Goal: Information Seeking & Learning: Learn about a topic

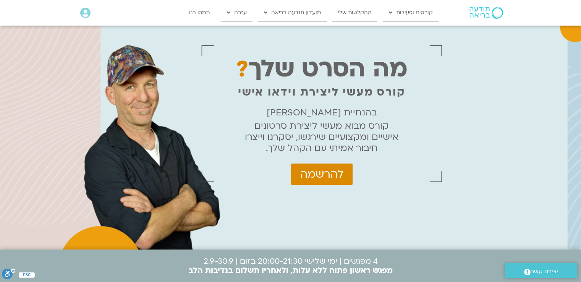
drag, startPoint x: 422, startPoint y: 166, endPoint x: 314, endPoint y: 121, distance: 117.5
click at [294, 121] on p "קורס מבוא מעשי ליצירת סרטונים אישיים ומקצועיים שירגשו, יסקרנו וייצרו חיבור אמית…" at bounding box center [322, 136] width 154 height 33
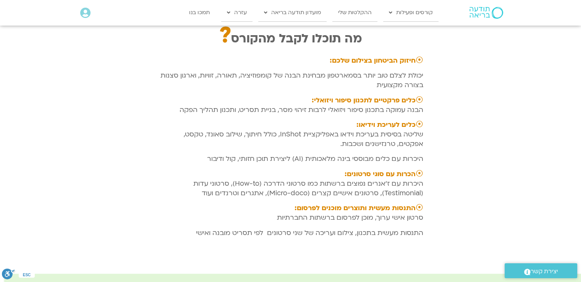
scroll to position [1050, 0]
click at [294, 60] on strong "חיזוק הביטחון בצילום שלכם:" at bounding box center [372, 61] width 86 height 9
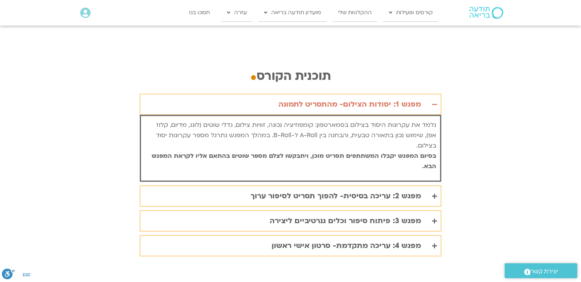
scroll to position [1505, 0]
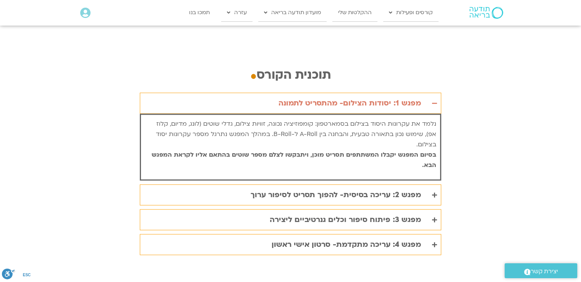
click at [294, 100] on icon "Accordion. Open links with Enter or Space, close with Escape, and navigate with…" at bounding box center [434, 103] width 5 height 6
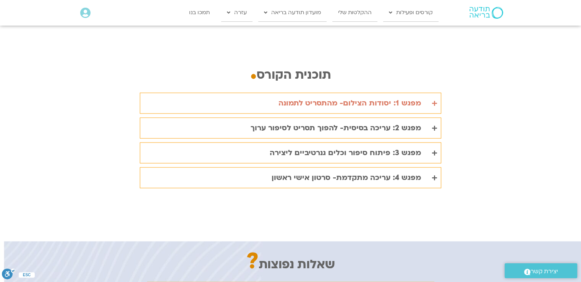
click at [294, 93] on summary "מפגש 1: יסודות הצילום- מהתסריט לתמונה" at bounding box center [290, 103] width 301 height 21
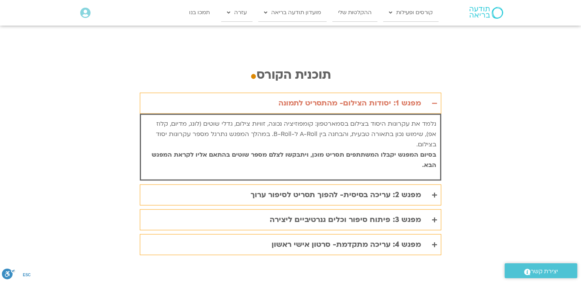
click at [294, 93] on summary "מפגש 1: יסודות הצילום- מהתסריט לתמונה" at bounding box center [290, 103] width 301 height 21
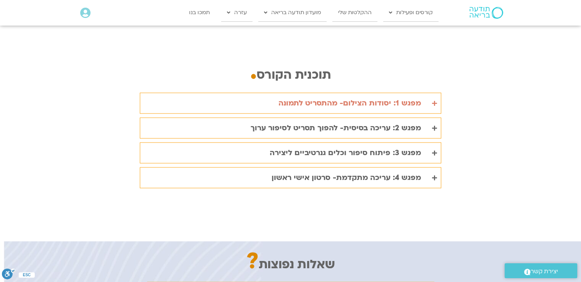
click at [294, 93] on summary "מפגש 1: יסודות הצילום- מהתסריט לתמונה" at bounding box center [290, 103] width 301 height 21
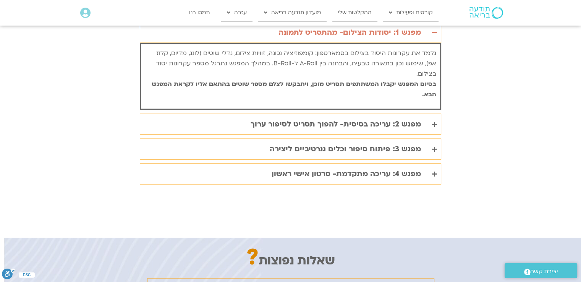
scroll to position [1585, 0]
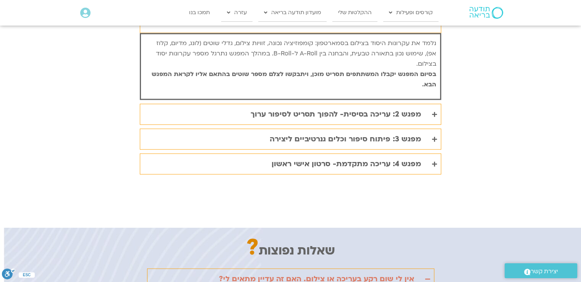
click at [294, 104] on summary "מפגש 2: עריכה בסיסית- להפוך תסריט לסיפור ערוך" at bounding box center [290, 114] width 301 height 21
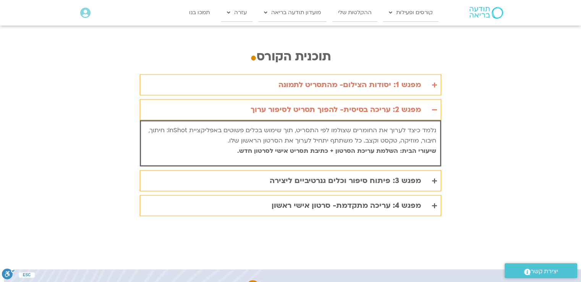
scroll to position [1522, 0]
click at [294, 100] on summary "מפגש 2: עריכה בסיסית- להפוך תסריט לסיפור ערוך" at bounding box center [290, 110] width 301 height 21
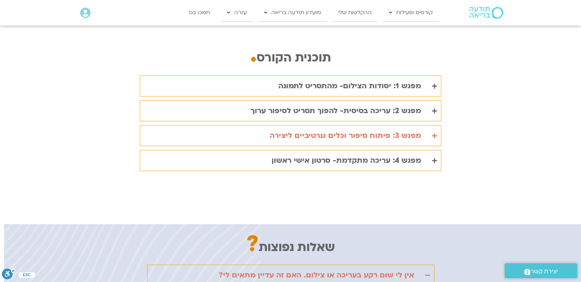
click at [294, 125] on summary "מפגש 3: פיתוח סיפור וכלים גנרטיביים ליצירה" at bounding box center [290, 135] width 301 height 21
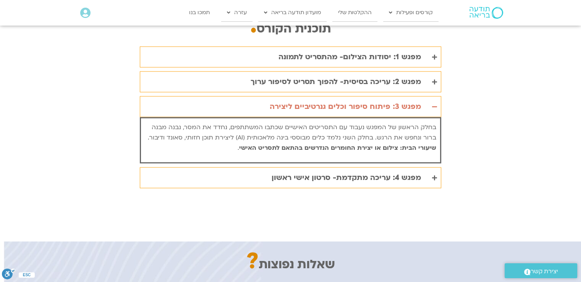
scroll to position [1554, 0]
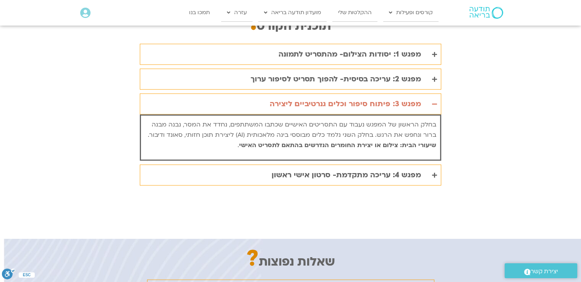
click at [294, 120] on span "בחלק הראשון של המפגש נעבוד עם התסריטים האישיים שכתבו המשתתפים, נחדד את המסר, נב…" at bounding box center [292, 129] width 288 height 19
click at [294, 164] on summary "מפגש 4: עריכה מתקדמת- סרטון אישי ראשון" at bounding box center [290, 174] width 301 height 21
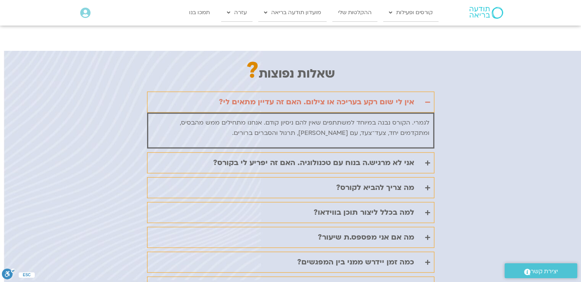
scroll to position [1752, 0]
click at [294, 152] on summary "אני לא מרגיש.ה בנוח עם טכנולוגיה. האם זה יפריע לי בקורס?" at bounding box center [290, 162] width 287 height 21
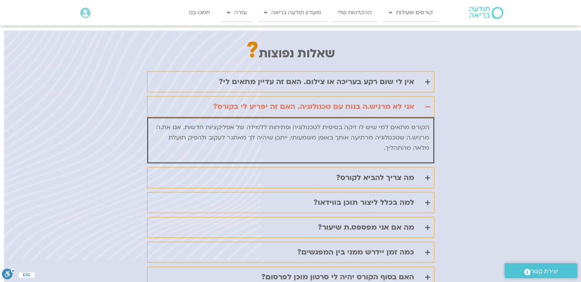
scroll to position [1774, 0]
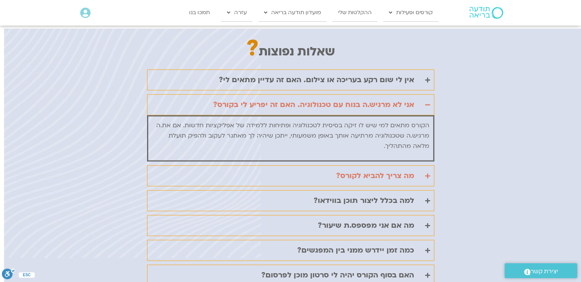
click at [294, 165] on summary "מה צריך להביא לקורס?" at bounding box center [290, 175] width 287 height 21
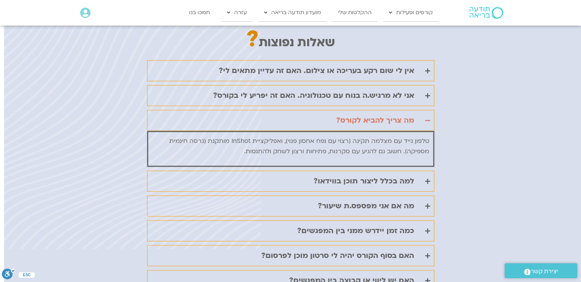
scroll to position [1784, 0]
click at [294, 170] on summary "למה בכלל ליצור תוכן בווידאו?" at bounding box center [290, 180] width 287 height 21
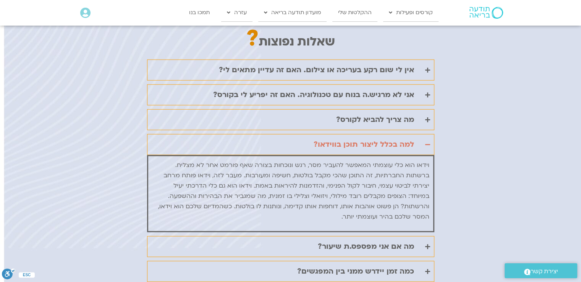
scroll to position [1814, 0]
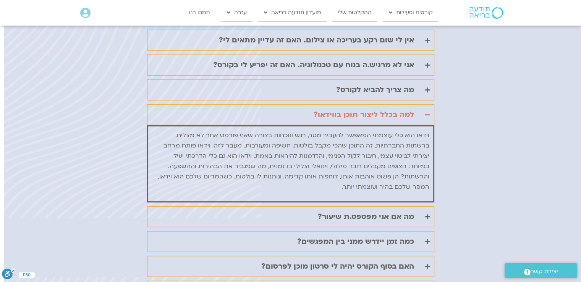
click at [294, 115] on div "שאלות נפוצות ? אין לי שום רקע בעריכה או צילום. האם זה עדיין מתאים לי? לגמרי. הק…" at bounding box center [290, 177] width 581 height 377
drag, startPoint x: 415, startPoint y: 128, endPoint x: 312, endPoint y: 104, distance: 105.8
click at [294, 104] on details "למה בכלל ליצור תוכן בווידאו? וידאו הוא כלי עוצמתי המאפשר להעביר מסר, רגש ונוכחו…" at bounding box center [290, 153] width 287 height 98
click at [294, 132] on span "וידאו הוא כלי עוצמתי המאפשר להעביר מסר, רגש ונוכחות בצורה שאף פורמט אחר לא מצלי…" at bounding box center [293, 161] width 271 height 60
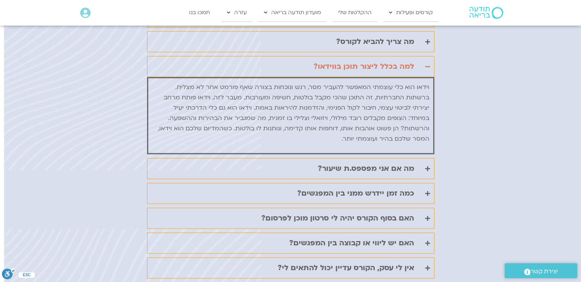
scroll to position [1862, 0]
click at [294, 158] on summary "מה אם אני מפספס.ת שיעור?" at bounding box center [290, 168] width 287 height 21
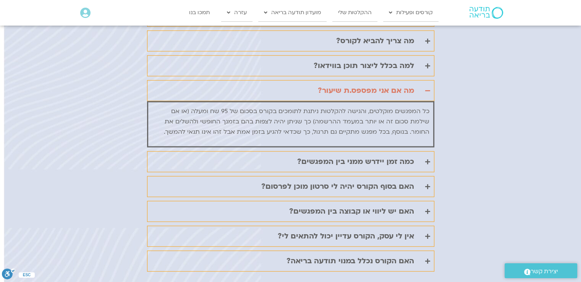
click at [294, 151] on summary "כמה זמן יידרש ממני בין המפגשים?" at bounding box center [290, 161] width 287 height 21
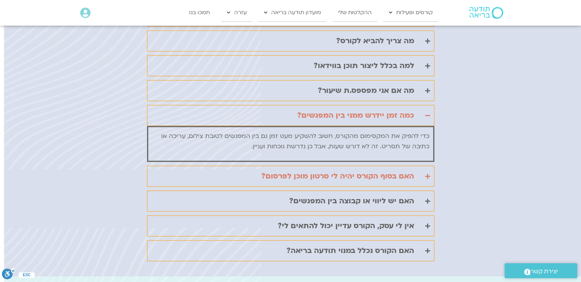
click at [294, 166] on summary "האם בסוף הקורס יהיה לי סרטון מוכן לפרסום?" at bounding box center [290, 176] width 287 height 21
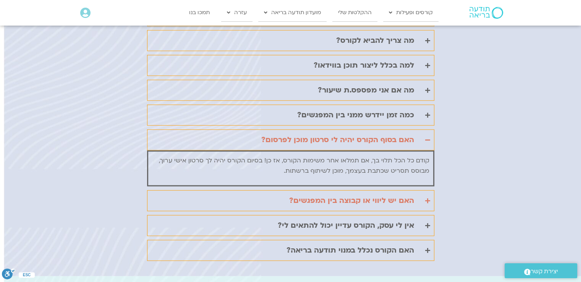
click at [294, 190] on summary "האם יש ליווי או קבוצה בין המפגשים?" at bounding box center [290, 200] width 287 height 21
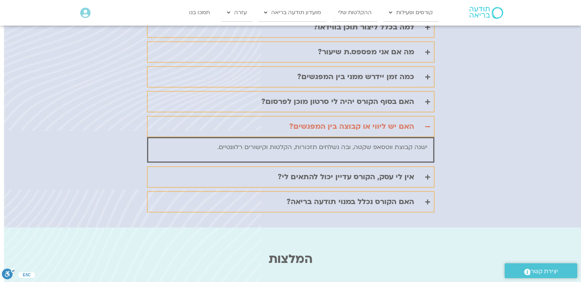
scroll to position [1901, 0]
click at [294, 166] on summary "אין לי עסק, הקורס עדיין יכול להתאים לי?" at bounding box center [290, 176] width 287 height 21
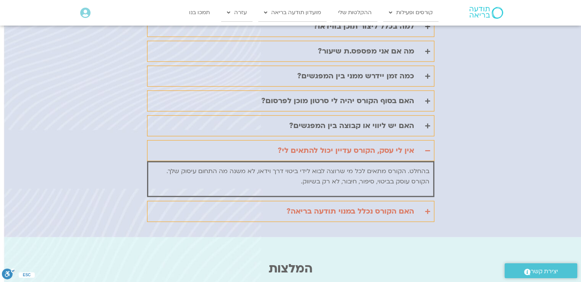
click at [294, 208] on icon "Accordion. Open links with Enter or Space, close with Escape, and navigate with…" at bounding box center [427, 211] width 5 height 6
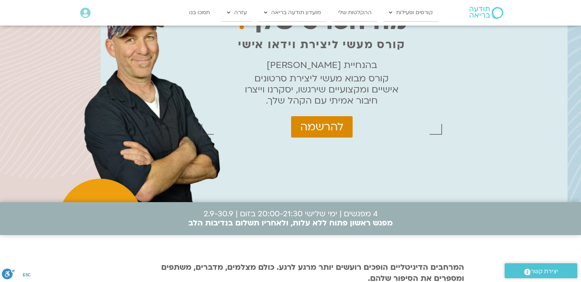
scroll to position [0, 0]
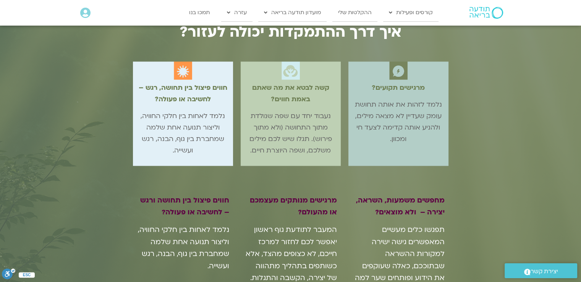
scroll to position [626, 0]
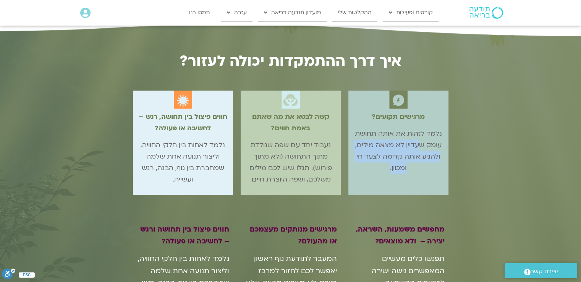
drag, startPoint x: 419, startPoint y: 145, endPoint x: 389, endPoint y: 170, distance: 39.9
click at [389, 170] on p "נלמד לזהות את אותה תחושת עומק שעדיין לא מצאה מילים, ולהניע אותה קדימה לצעד חי ו…" at bounding box center [398, 151] width 92 height 46
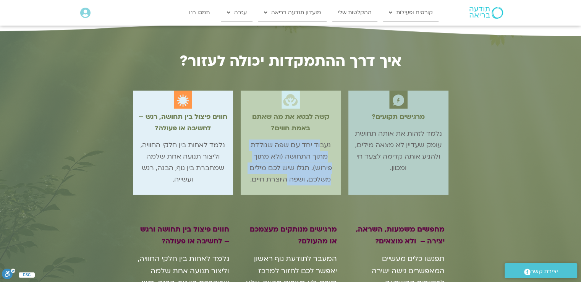
drag, startPoint x: 320, startPoint y: 147, endPoint x: 287, endPoint y: 176, distance: 44.4
click at [287, 176] on span "נעבוד יחד עם שפה שנולדת מתוך התחושה (ולא מתוך פירוש). תגלו שיש לכם מילים משלכם,…" at bounding box center [290, 161] width 82 height 43
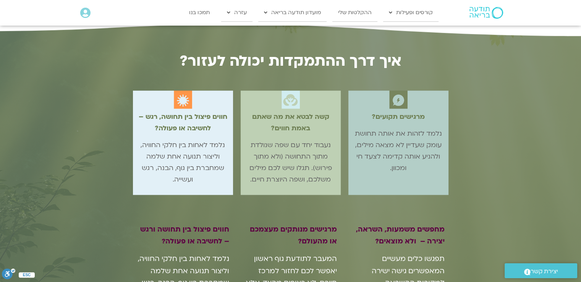
click at [192, 158] on span "נלמד לאחות בין חלקי החוויה, וליצור תנועה אחת שלמה שמחברת בין גוף, הבנה, רגש ועש…" at bounding box center [182, 161] width 84 height 43
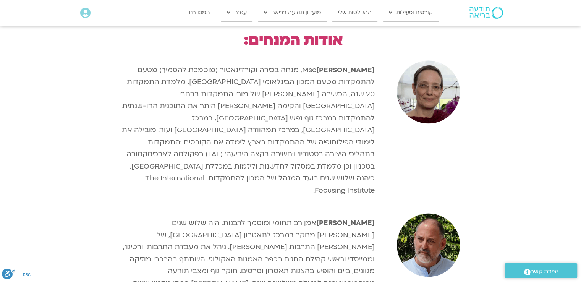
scroll to position [974, 0]
click at [364, 209] on div "ברוך ברנר" at bounding box center [293, 279] width 362 height 141
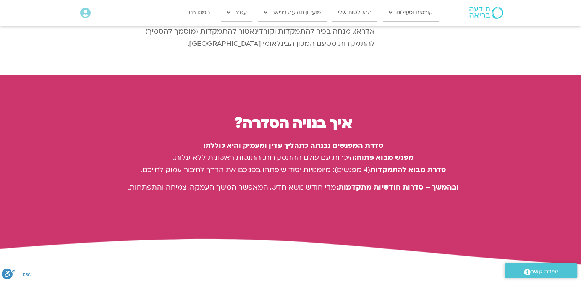
scroll to position [1325, 0]
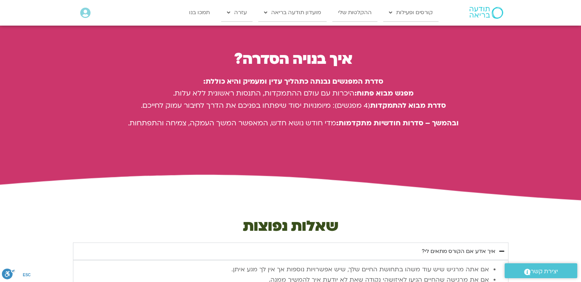
click at [272, 173] on icon at bounding box center [291, 189] width 1452 height 33
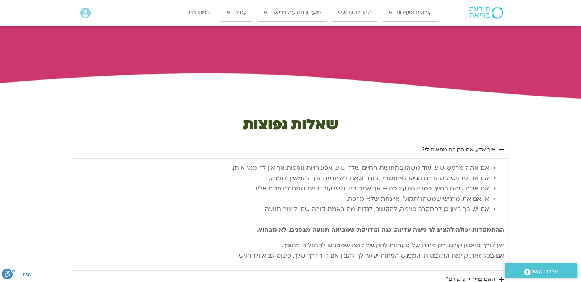
scroll to position [1430, 0]
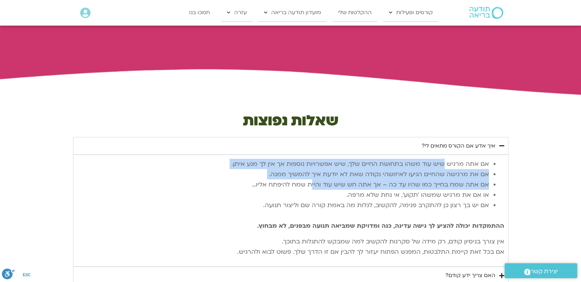
drag, startPoint x: 443, startPoint y: 130, endPoint x: 315, endPoint y: 151, distance: 130.3
click at [315, 158] on ul "אם אתה מרגיש שיש עוד משהו בתחושת החיים שלך, שיש אפשרויות נוספות אך אין לך מגע א…" at bounding box center [290, 184] width 427 height 52
click at [315, 180] on span "אם אתה שמח בחייך כמו שהיו עד כה – אך אתה חש שיש עוד והיית שמח להיפתח אליו…" at bounding box center [370, 184] width 237 height 8
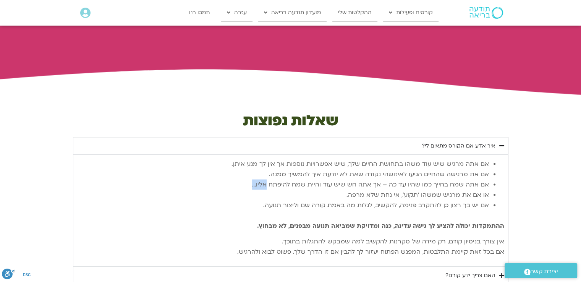
drag, startPoint x: 258, startPoint y: 147, endPoint x: 271, endPoint y: 146, distance: 13.4
click at [271, 180] on span "אם אתה שמח בחייך כמו שהיו עד כה – אך אתה חש שיש עוד והיית שמח להיפתח אליו…" at bounding box center [370, 184] width 237 height 8
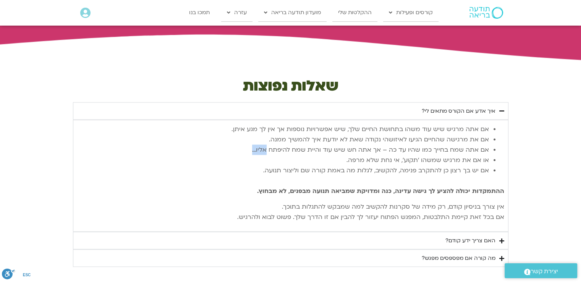
scroll to position [1468, 0]
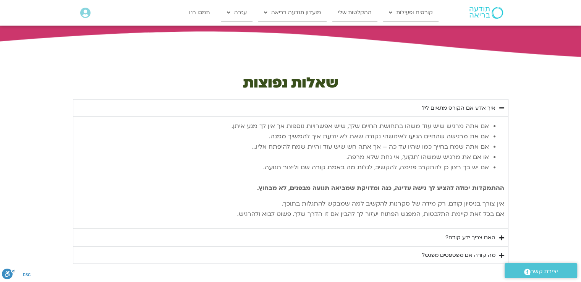
click at [319, 199] on span "אין צורך בניסיון קודם, רק מידה של סקרנות להקשיב למה שמבקש להתגלות בתוכך." at bounding box center [393, 203] width 222 height 8
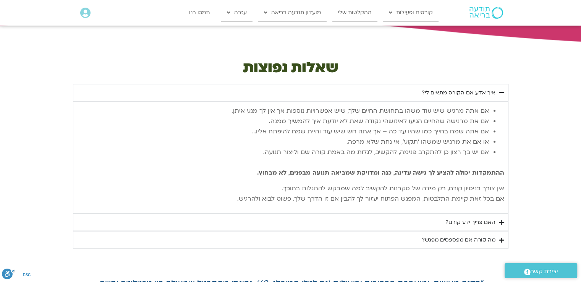
scroll to position [1484, 0]
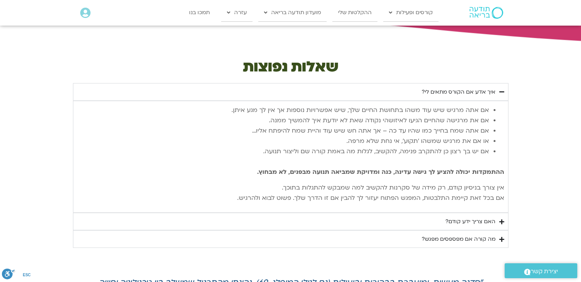
click at [492, 217] on div "האם צריך ידע קודם?" at bounding box center [470, 221] width 50 height 9
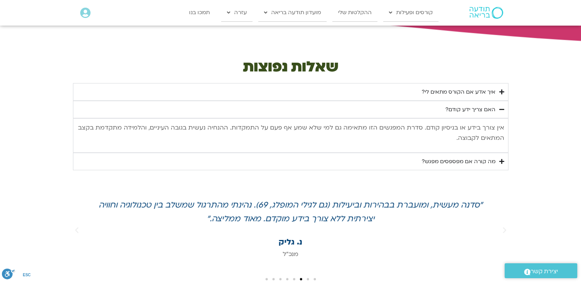
click at [475, 87] on div "איך אדע אם הקורס מתאים לי?" at bounding box center [458, 91] width 74 height 9
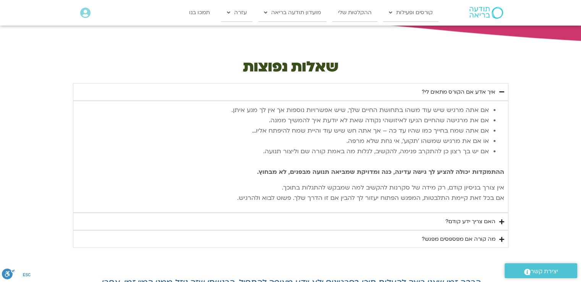
click at [482, 217] on div "האם צריך ידע קודם?" at bounding box center [470, 221] width 50 height 9
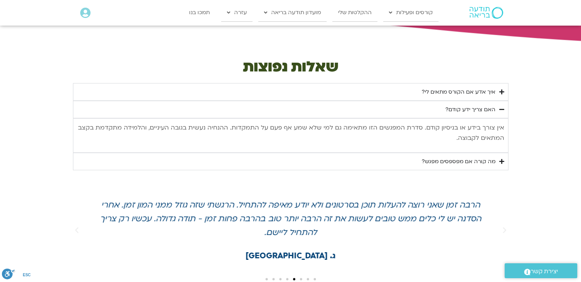
click at [472, 157] on div "מה קורה אם מפספסים מפגש?" at bounding box center [458, 161] width 74 height 9
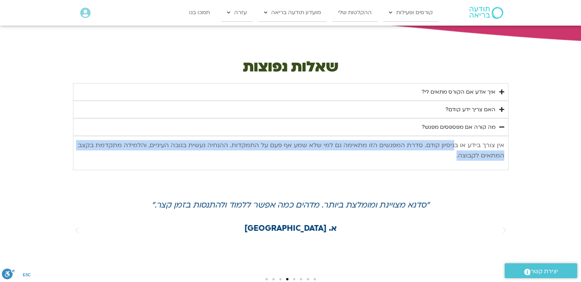
drag, startPoint x: 456, startPoint y: 108, endPoint x: 393, endPoint y: 117, distance: 64.1
click at [393, 140] on p "אין צורך בידע או בניסיון קודם. סדרת המפגשים הזו מתאימה גם למי שלא שמע אף פעם על…" at bounding box center [290, 150] width 427 height 21
drag, startPoint x: 393, startPoint y: 117, endPoint x: 500, endPoint y: 97, distance: 108.8
click at [500, 118] on details "מה קורה אם מפספסים מפגש? אין צורך בידע או בניסיון קודם. סדרת המפגשים הזו מתאימה…" at bounding box center [290, 144] width 435 height 52
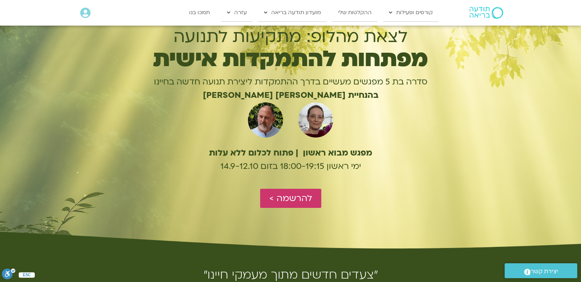
scroll to position [7, 0]
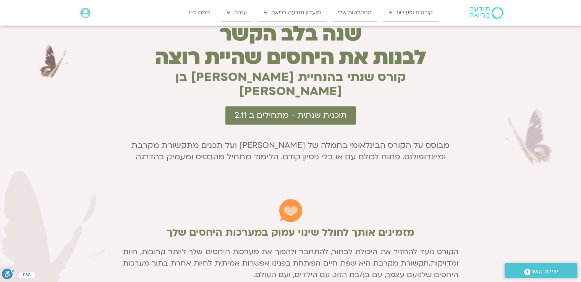
scroll to position [393, 0]
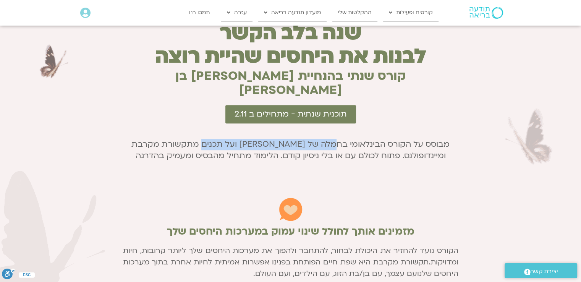
drag, startPoint x: 382, startPoint y: 132, endPoint x: 263, endPoint y: 129, distance: 119.9
click at [263, 139] on div "מבוסס על הקורס הבינלאומי בחמלה של תום באונד ועל תכנים מתקשורת מקרבת ומיינדופולנ…" at bounding box center [290, 150] width 335 height 23
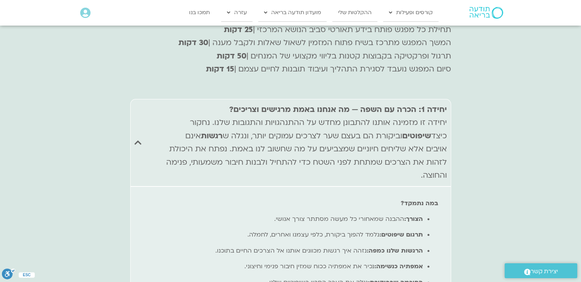
scroll to position [3052, 0]
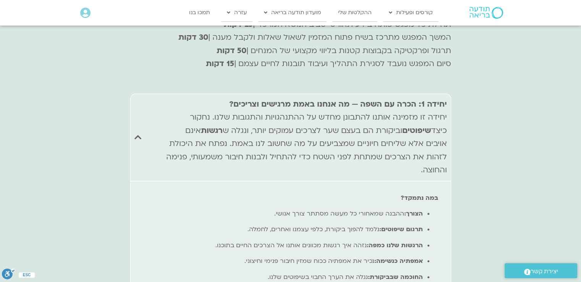
click at [146, 94] on summary "יחידה 1: הכרה עם השפה — מה אנחנו באמת מרגישים וצריכים? יחידה זו מזמינה אותנו לה…" at bounding box center [290, 137] width 321 height 87
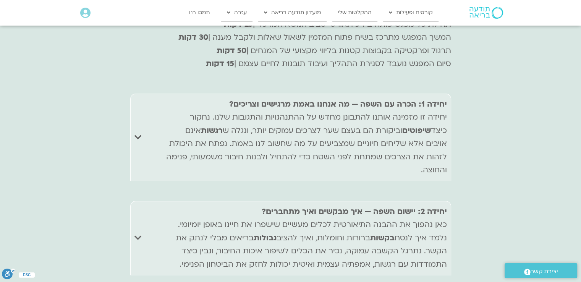
click at [146, 94] on summary "יחידה 1: הכרה עם השפה — מה אנחנו באמת מרגישים וצריכים? יחידה זו מזמינה אותנו לה…" at bounding box center [290, 137] width 321 height 87
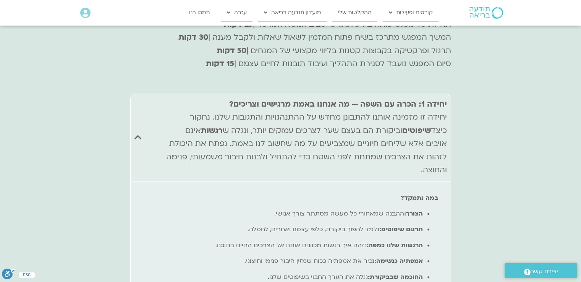
click at [146, 94] on summary "יחידה 1: הכרה עם השפה — מה אנחנו באמת מרגישים וצריכים? יחידה זו מזמינה אותנו לה…" at bounding box center [290, 137] width 321 height 87
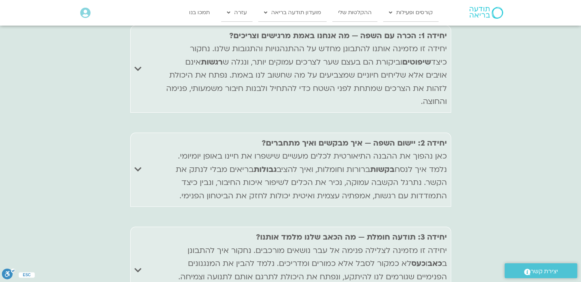
scroll to position [3122, 0]
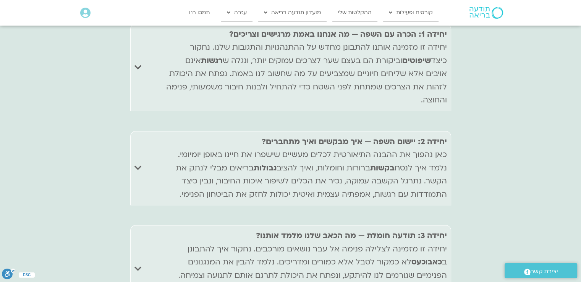
click at [146, 131] on summary "יחידה 2: יישום השפה — איך מבקשים ואיך מתחברים? כאן נהפוך את ההבנה התיאורטית לכל…" at bounding box center [290, 168] width 321 height 74
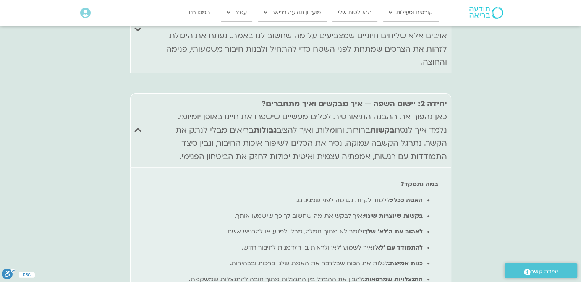
scroll to position [3166, 0]
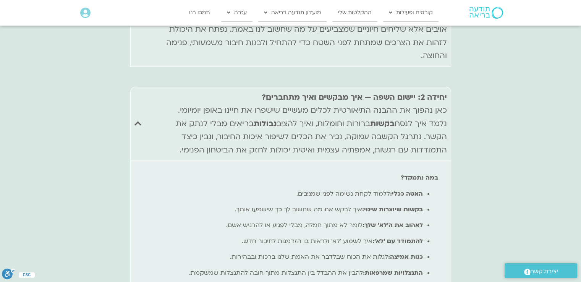
click at [148, 87] on summary "יחידה 2: יישום השפה — איך מבקשים ואיך מתחברים? כאן נהפוך את ההבנה התיאורטית לכל…" at bounding box center [290, 124] width 321 height 74
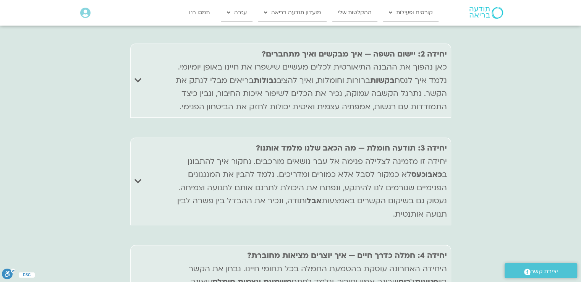
scroll to position [3210, 0]
click at [176, 141] on p "יחידה 3: תודעה חומלת — מה הכאב שלנו מלמד אותנו? יחידה זו מזמינה לצלילה פנימה אל…" at bounding box center [305, 180] width 284 height 79
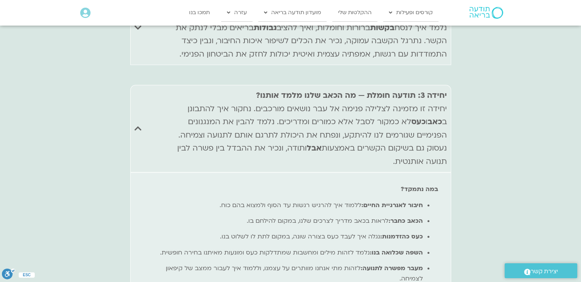
click at [176, 94] on p "יחידה 3: תודעה חומלת — מה הכאב שלנו מלמד אותנו? יחידה זו מזמינה לצלילה פנימה אל…" at bounding box center [305, 128] width 284 height 79
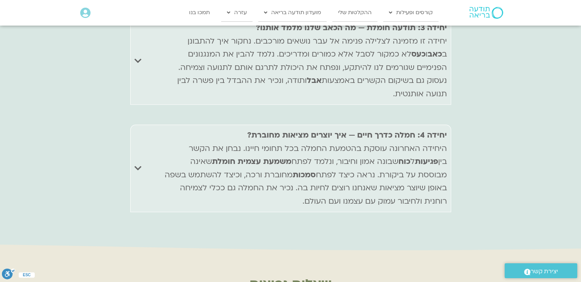
click at [176, 129] on p "יחידה 4: חמלה כדרך חיים — איך יוצרים מציאות מחוברת? היחידה האחרונה עוסקת בהטמעת…" at bounding box center [305, 168] width 284 height 79
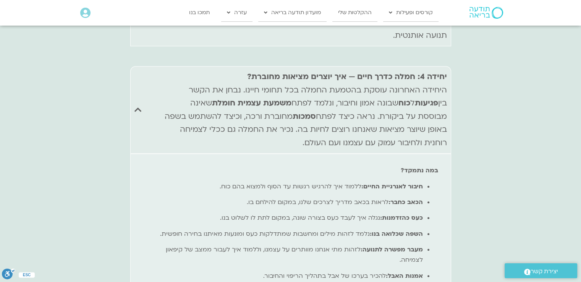
scroll to position [3385, 0]
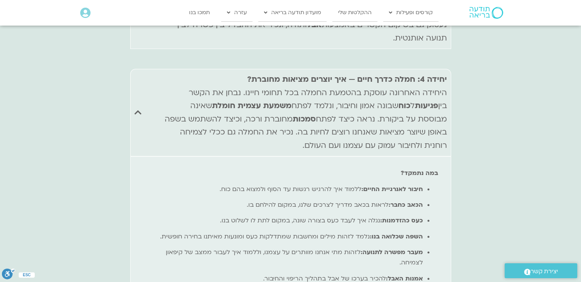
click at [171, 73] on p "יחידה 4: חמלה כדרך חיים — איך יוצרים מציאות מחוברת? היחידה האחרונה עוסקת בהטמעת…" at bounding box center [305, 112] width 284 height 79
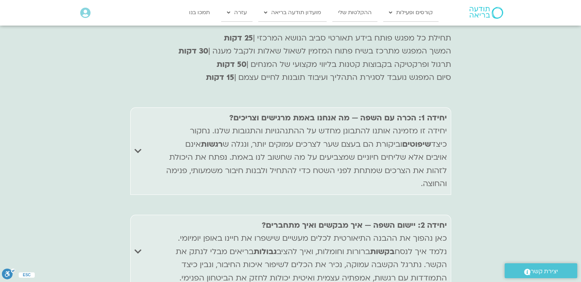
scroll to position [3034, 0]
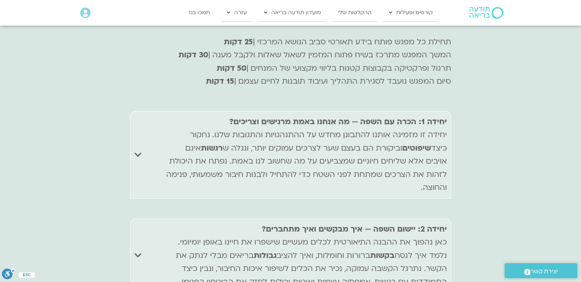
click at [171, 115] on div "יחידה 1: הכרה עם השפה — מה אנחנו באמת מרגישים וצריכים? יחידה זו מזמינה אותנו לה…" at bounding box center [305, 154] width 284 height 79
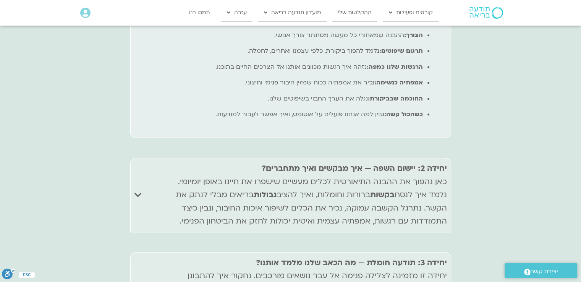
scroll to position [3230, 0]
click at [154, 157] on summary "יחידה 2: יישום השפה — איך מבקשים ואיך מתחברים? כאן נהפוך את ההבנה התיאורטית לכל…" at bounding box center [290, 194] width 321 height 74
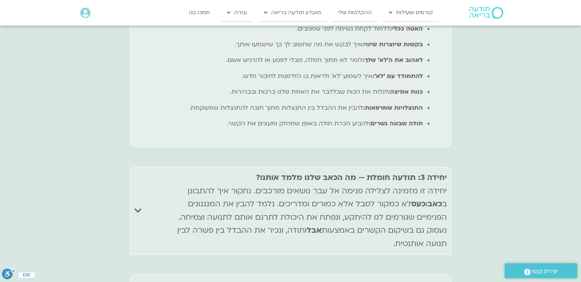
scroll to position [3331, 0]
click at [220, 171] on p "יחידה 3: תודעה חומלת — מה הכאב שלנו מלמד אותנו? יחידה זו מזמינה לצלילה פנימה אל…" at bounding box center [305, 210] width 284 height 79
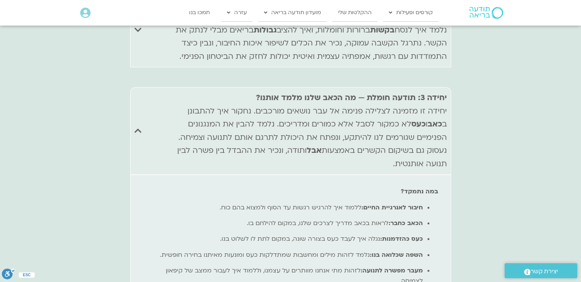
scroll to position [3259, 0]
drag, startPoint x: 220, startPoint y: 116, endPoint x: 183, endPoint y: 101, distance: 40.4
click at [183, 101] on p "יחידה 3: תודעה חומלת — מה הכאב שלנו מלמד אותנו? יחידה זו מזמינה לצלילה פנימה אל…" at bounding box center [305, 131] width 284 height 79
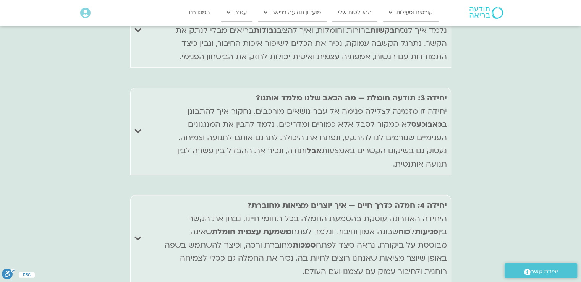
click at [183, 101] on p "יחידה 3: תודעה חומלת — מה הכאב שלנו מלמד אותנו? יחידה זו מזמינה לצלילה פנימה אל…" at bounding box center [305, 131] width 284 height 79
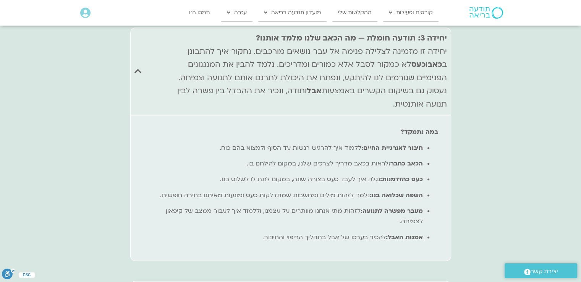
scroll to position [3320, 0]
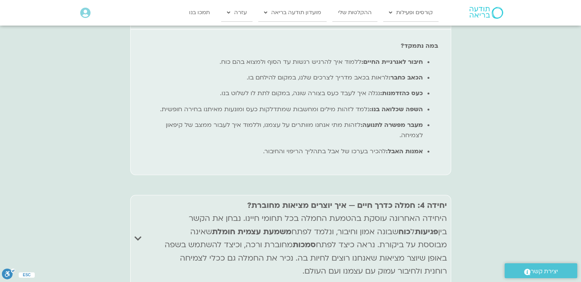
click at [171, 199] on p "יחידה 4: חמלה כדרך חיים — איך יוצרים מציאות מחוברת? היחידה האחרונה עוסקת בהטמעת…" at bounding box center [305, 238] width 284 height 79
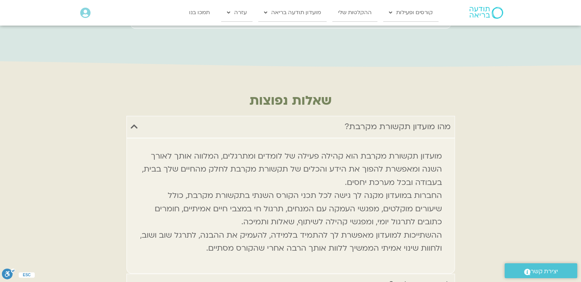
scroll to position [3660, 0]
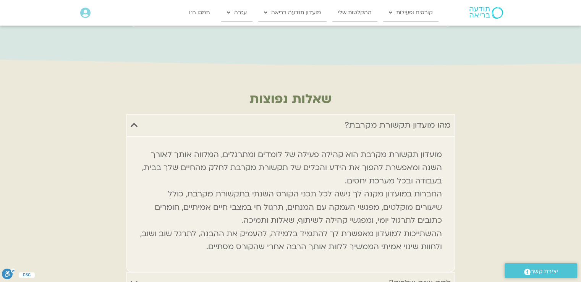
click at [402, 114] on summary "מהו מועדון תקשורת מקרבת?" at bounding box center [290, 125] width 328 height 22
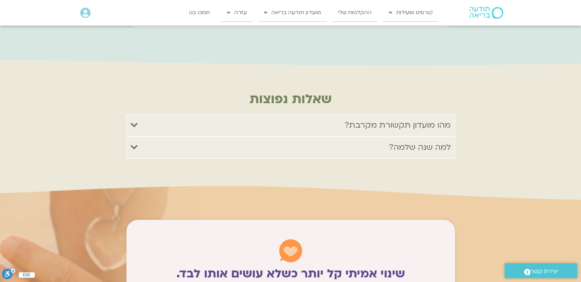
click at [395, 140] on div "למה שנה שלמה?" at bounding box center [420, 147] width 62 height 14
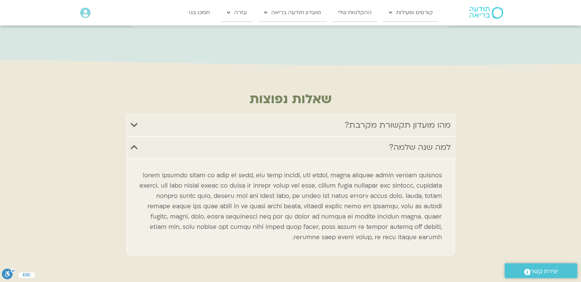
click at [393, 118] on div "מהו מועדון תקשורת מקרבת?" at bounding box center [397, 125] width 106 height 14
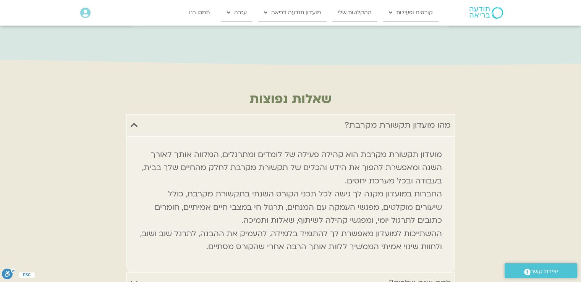
click at [393, 118] on div "מהו מועדון תקשורת מקרבת?" at bounding box center [397, 125] width 106 height 14
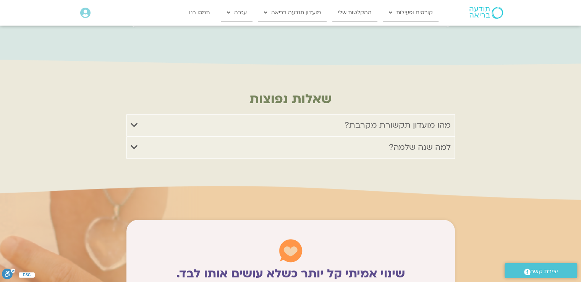
click at [392, 140] on div "למה שנה שלמה?" at bounding box center [420, 147] width 62 height 14
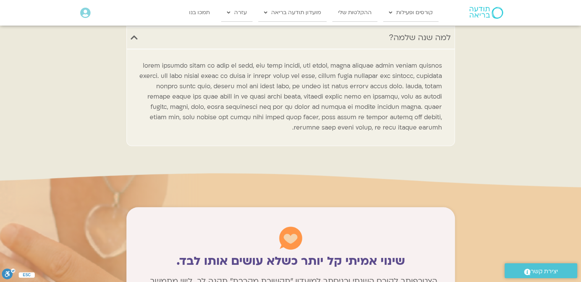
scroll to position [3692, 0]
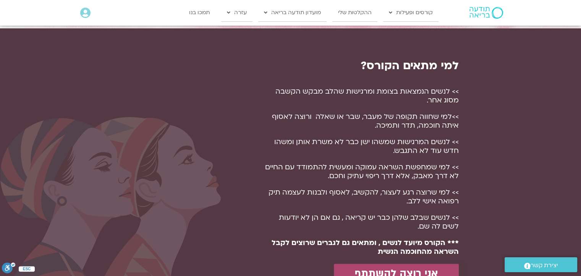
scroll to position [537, 0]
drag, startPoint x: 407, startPoint y: 66, endPoint x: 342, endPoint y: 93, distance: 70.3
click at [342, 93] on span ">> לנשים הנמצאות בצומת ומרגישות שהלב מבקש הקשבה מסוג אחר." at bounding box center [366, 96] width 183 height 18
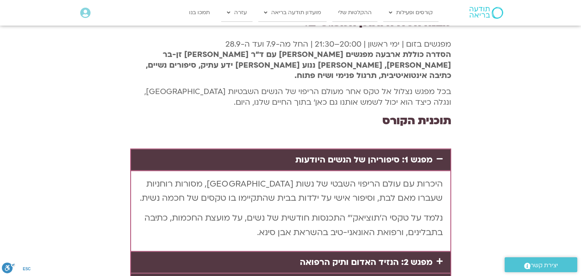
scroll to position [1501, 0]
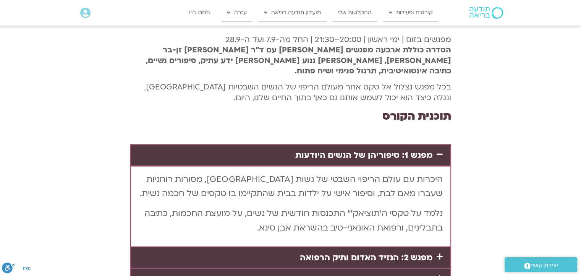
click at [416, 149] on link "מפגש 1: סיפוריהן של הנשים היודעות" at bounding box center [363, 154] width 137 height 11
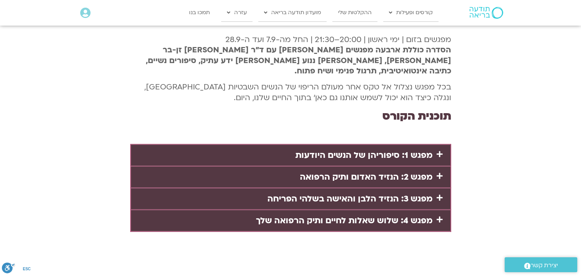
click at [423, 171] on link "מפגש 2: הנזיד האדום ותיק הרפואה" at bounding box center [366, 176] width 132 height 11
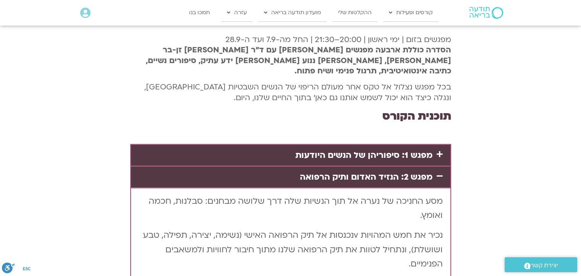
click at [408, 132] on div "מפגש 1: סיפוריהן של הנשים היודעות היכרות עם עולם הריפוי השבטי של נשות [GEOGRAPH…" at bounding box center [290, 238] width 321 height 213
click at [408, 145] on div "מפגש 1: סיפוריהן של הנשים היודעות" at bounding box center [290, 155] width 319 height 21
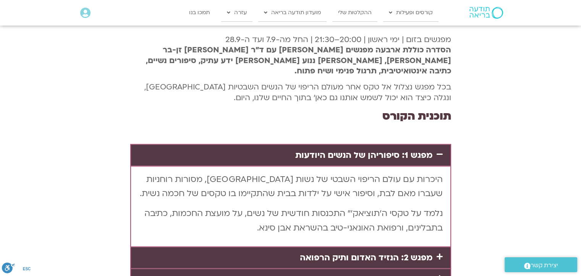
click at [405, 252] on link "מפגש 2: הנזיד האדום ותיק הרפואה" at bounding box center [366, 257] width 132 height 11
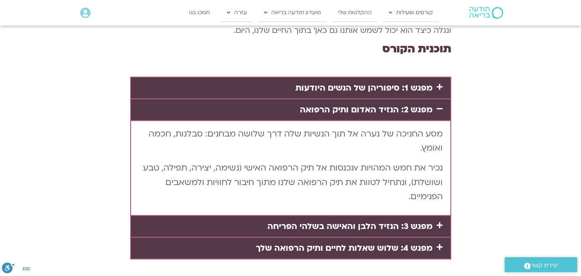
scroll to position [1568, 0]
click at [396, 220] on link "מפגש 3: הנזיד הלבן והאישה בשלהי הפריחה" at bounding box center [349, 225] width 165 height 11
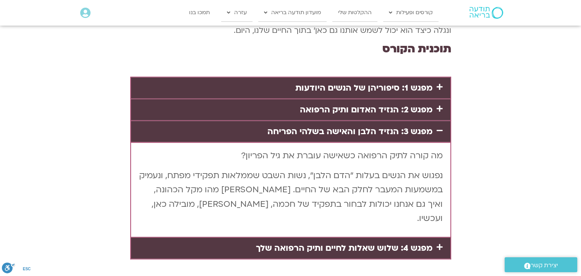
click at [403, 242] on link "מפגש 4: שלוש שאלות לחיים ותיק הרפואה שלך" at bounding box center [344, 247] width 176 height 11
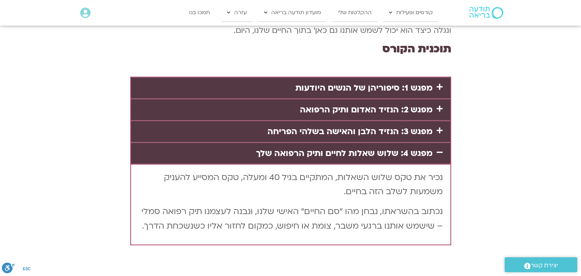
click at [339, 126] on link "מפגש 3: הנזיד הלבן והאישה בשלהי הפריחה" at bounding box center [349, 131] width 165 height 11
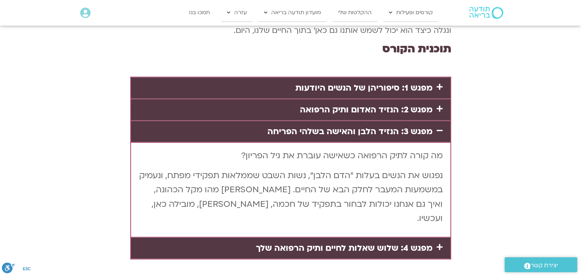
click at [339, 126] on link "מפגש 3: הנזיד הלבן והאישה בשלהי הפריחה" at bounding box center [349, 131] width 165 height 11
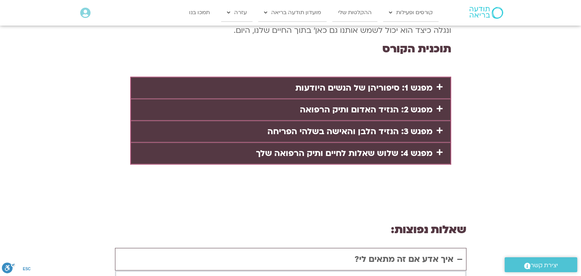
click at [342, 143] on div "מפגש 4: שלוש שאלות לחיים ותיק הרפואה שלך" at bounding box center [290, 153] width 319 height 21
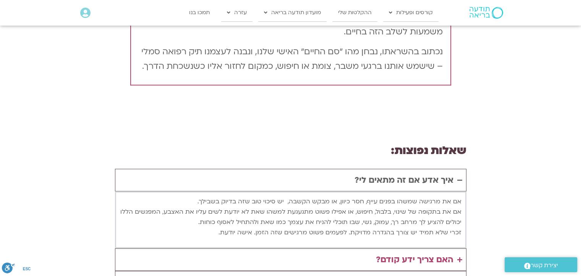
scroll to position [1729, 0]
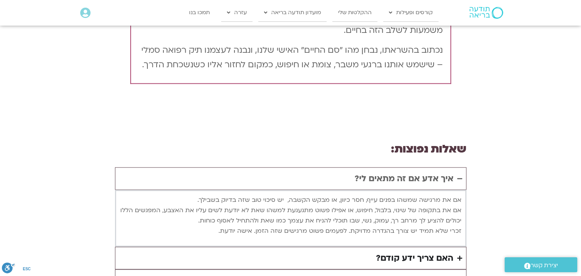
click at [390, 251] on div "האם צריך ידע קודם?" at bounding box center [414, 258] width 77 height 15
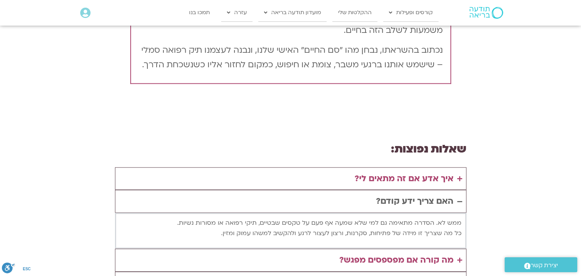
click at [398, 194] on div "האם צריך ידע קודם?" at bounding box center [414, 201] width 77 height 15
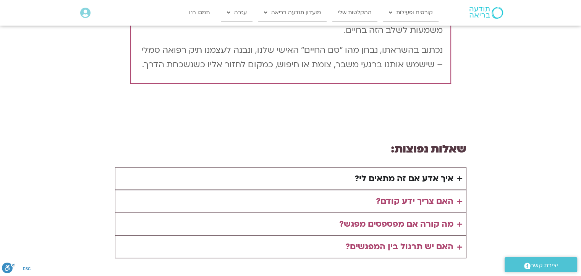
click at [395, 171] on div "איך אדע אם זה מתאים לי?" at bounding box center [403, 178] width 99 height 15
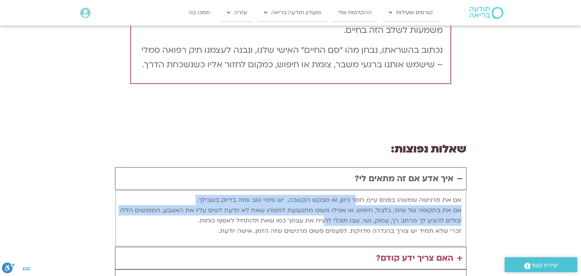
drag, startPoint x: 358, startPoint y: 138, endPoint x: 327, endPoint y: 160, distance: 38.6
click at [327, 195] on p "אם את מרגישה שמשהו בפנים עייף, חסר כיוון, או מבקש הקשבה, יש סיכוי טוב שזה בדיוק…" at bounding box center [290, 215] width 341 height 41
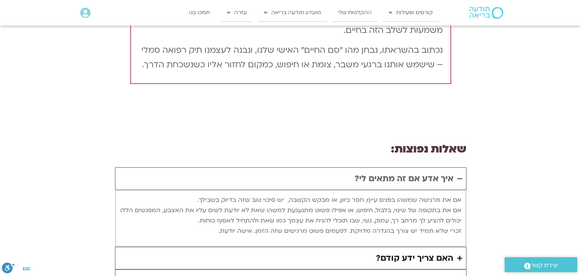
click at [389, 251] on div "האם צריך ידע קודם?" at bounding box center [414, 258] width 77 height 15
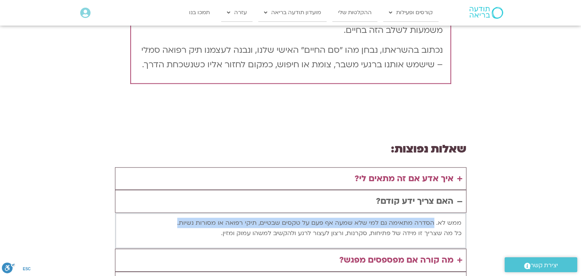
drag, startPoint x: 434, startPoint y: 159, endPoint x: 181, endPoint y: 150, distance: 253.2
click at [184, 213] on div "ממש לא. הסדרה מתאימה גם למי שלא שמעה אף פעם על טקסים שבטיים, תיקי רפואה או מסור…" at bounding box center [290, 231] width 351 height 36
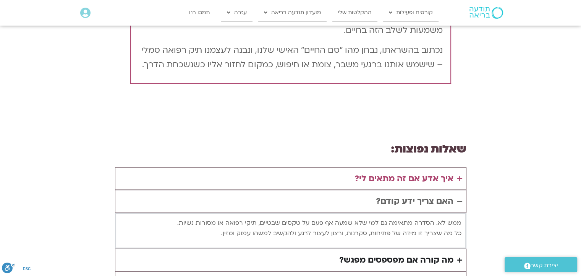
click at [402, 248] on summary "מה קורה אם מפספסים מפגש?" at bounding box center [290, 259] width 351 height 23
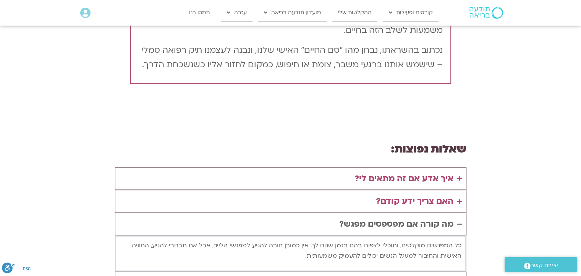
drag, startPoint x: 418, startPoint y: 182, endPoint x: 231, endPoint y: 171, distance: 186.6
click at [232, 213] on details "מה קורה אם מפספסים מפגש? כל המפגשים מוקלטים, ותוכלי לצפות בהם בזמן שנוח לך. אין…" at bounding box center [290, 242] width 351 height 59
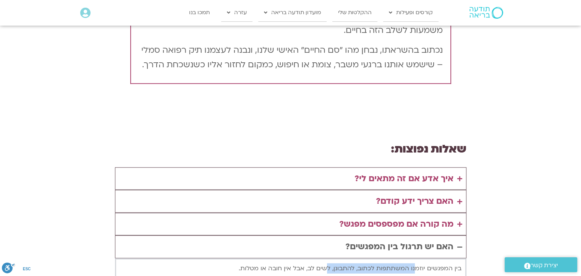
drag, startPoint x: 410, startPoint y: 204, endPoint x: 325, endPoint y: 197, distance: 84.7
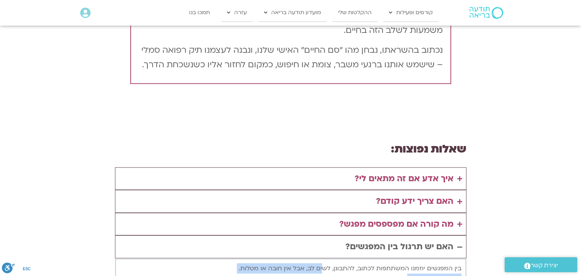
drag, startPoint x: 406, startPoint y: 212, endPoint x: 324, endPoint y: 207, distance: 81.8
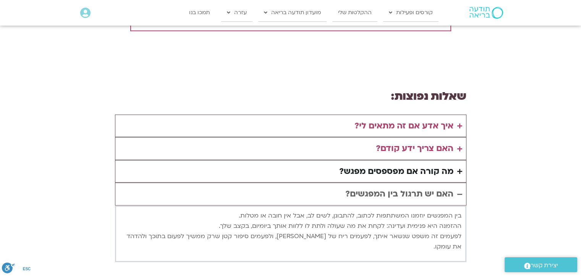
scroll to position [1782, 0]
click at [403, 182] on summary "האם יש תרגול בין המפגשים?" at bounding box center [290, 193] width 351 height 23
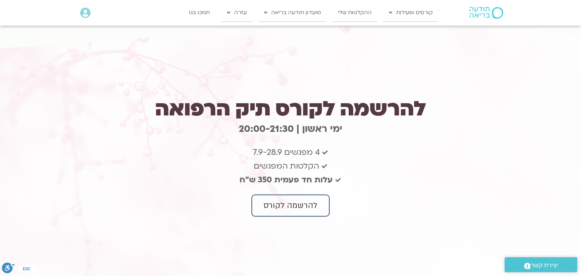
scroll to position [1990, 0]
click at [398, 164] on div "להרשמה לקורס תיק הרפואה ימי ראשון | 20:00-21:3 0 4 מפגשים 7.9-28.9 הקלטות המפגש…" at bounding box center [291, 164] width 380 height 240
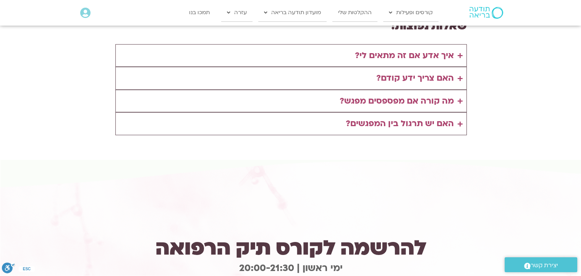
scroll to position [1849, 0]
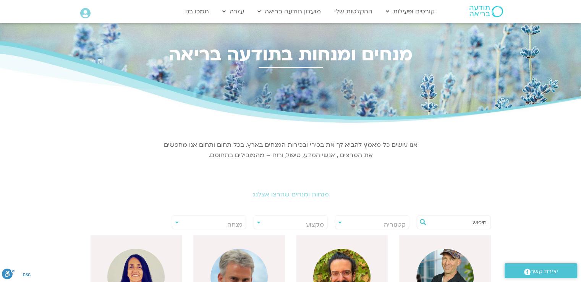
click at [496, 12] on img at bounding box center [486, 11] width 34 height 11
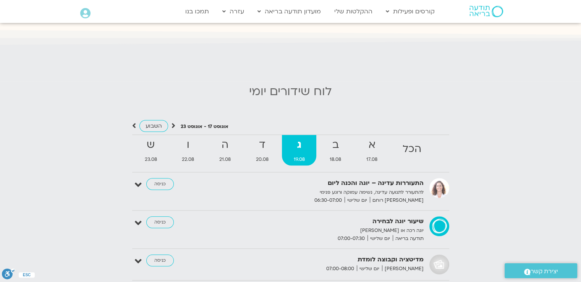
scroll to position [772, 0]
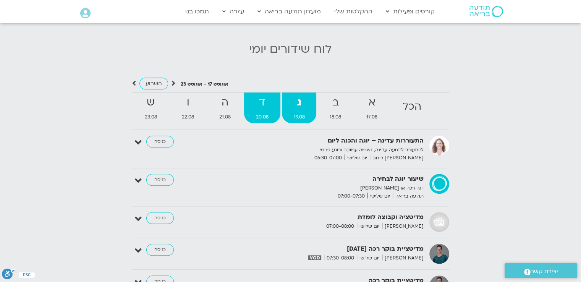
click at [264, 113] on span "20.08" at bounding box center [262, 117] width 36 height 8
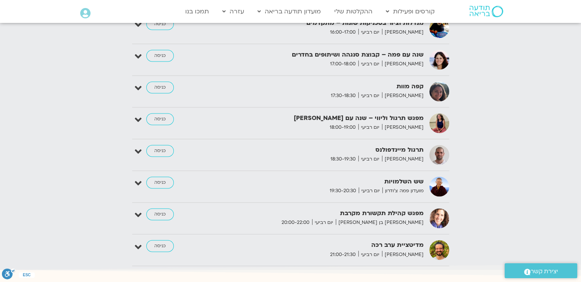
scroll to position [1198, 0]
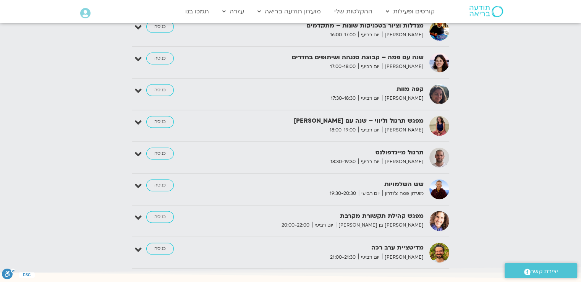
click at [419, 84] on strong "קפה מוות" at bounding box center [329, 89] width 187 height 10
click at [417, 84] on strong "קפה מוות" at bounding box center [329, 89] width 187 height 10
click at [135, 85] on icon at bounding box center [138, 90] width 7 height 11
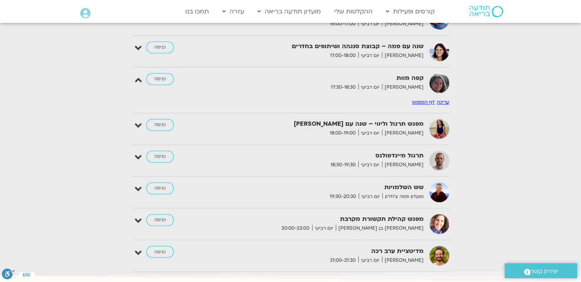
scroll to position [1212, 0]
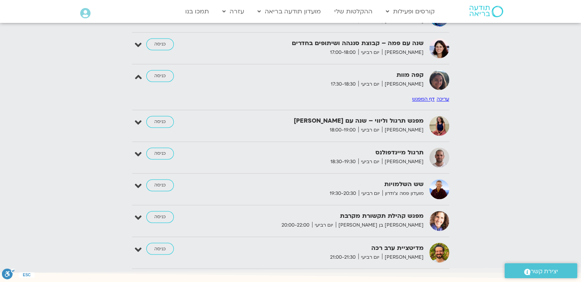
click at [421, 96] on link "דף המפגש" at bounding box center [423, 99] width 23 height 6
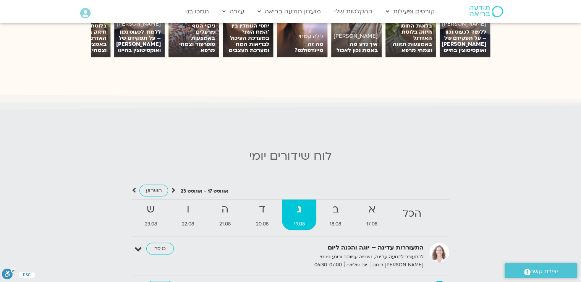
scroll to position [656, 0]
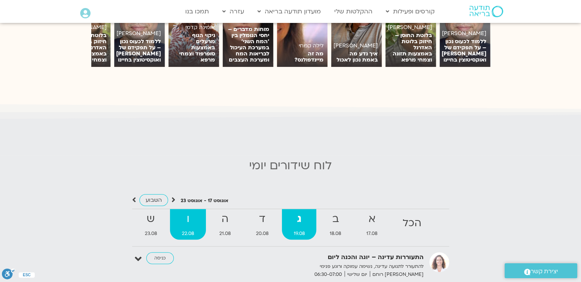
click at [192, 223] on link "ו 22.08" at bounding box center [188, 224] width 36 height 31
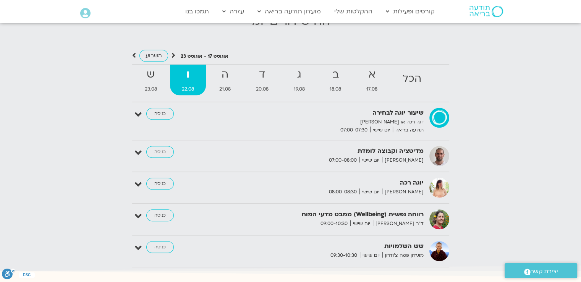
scroll to position [801, 0]
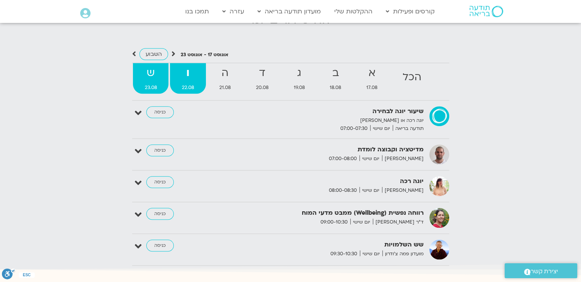
click at [158, 68] on strong "ש" at bounding box center [151, 73] width 36 height 17
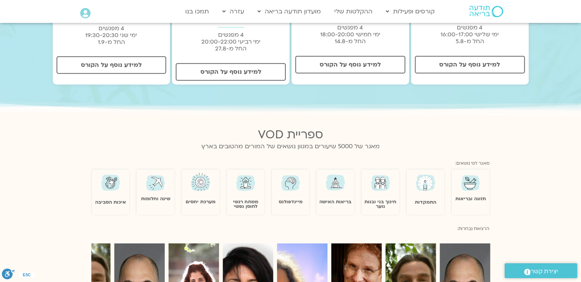
scroll to position [380, 0]
click at [475, 195] on link "תזונה ובריאות" at bounding box center [470, 198] width 31 height 6
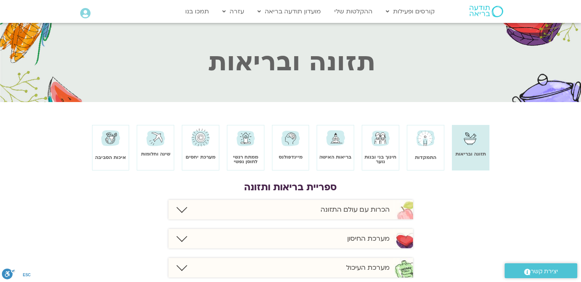
click at [475, 189] on h3 "ספריית בריאות ותזונה" at bounding box center [290, 187] width 400 height 13
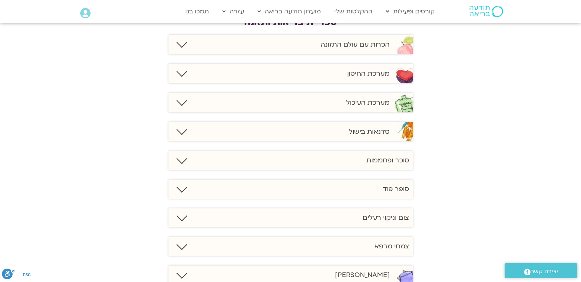
scroll to position [165, 0]
click at [184, 42] on link at bounding box center [181, 42] width 11 height 11
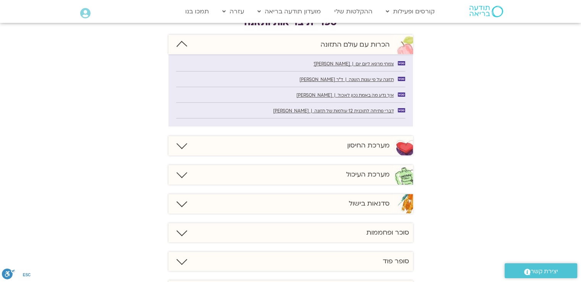
click at [177, 47] on link at bounding box center [181, 46] width 11 height 11
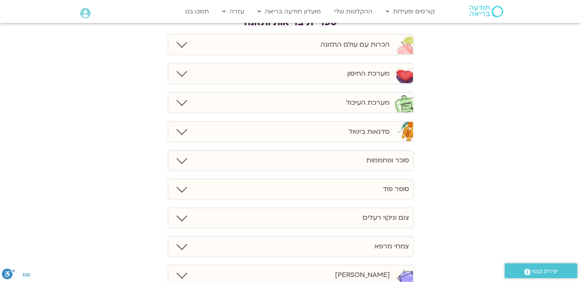
click at [181, 70] on link at bounding box center [181, 71] width 11 height 11
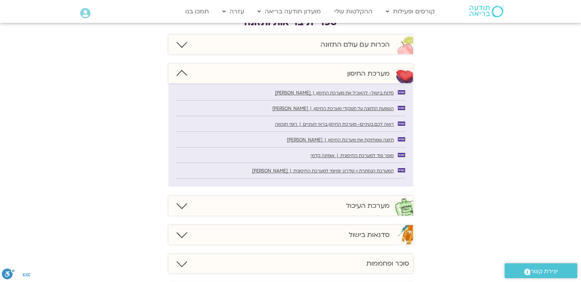
click at [309, 128] on div "רואה לכם בעיניים- מערכת החיסון בראי העיניים | רומי חוכמה" at bounding box center [290, 125] width 229 height 11
click at [310, 123] on span "רואה לכם בעיניים- מערכת החיסון בראי העיניים | רומי חוכמה" at bounding box center [334, 124] width 119 height 6
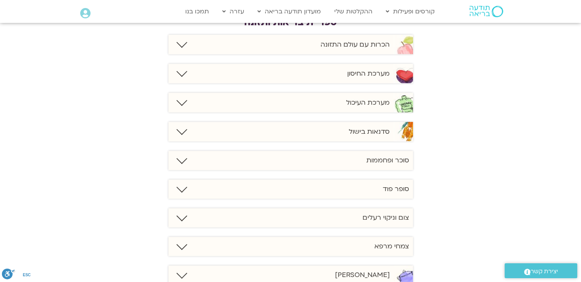
click at [185, 71] on link at bounding box center [181, 71] width 11 height 11
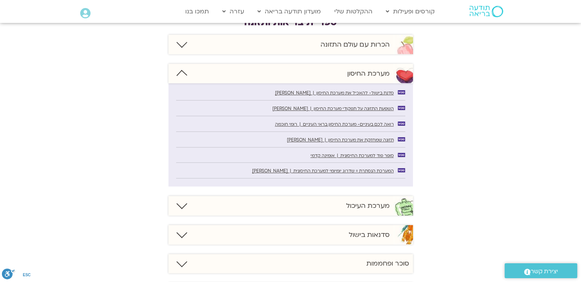
click at [185, 71] on div "מערכת החיסון" at bounding box center [290, 73] width 244 height 19
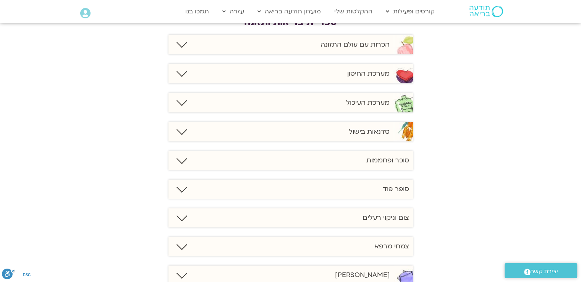
click at [180, 98] on link at bounding box center [181, 100] width 11 height 11
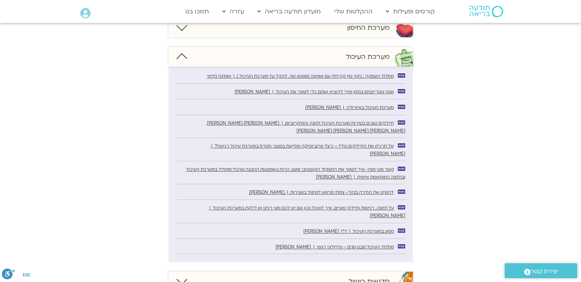
scroll to position [187, 0]
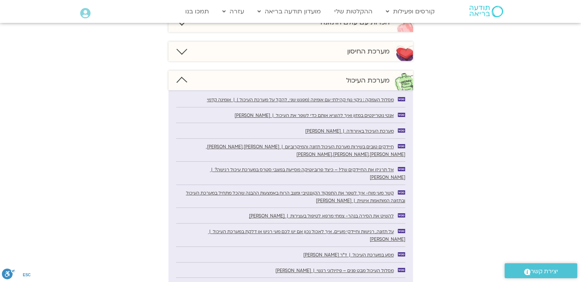
click at [192, 78] on div "מערכת העיכול" at bounding box center [290, 80] width 244 height 19
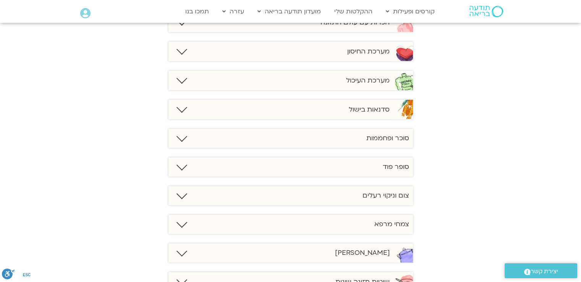
click at [185, 108] on link at bounding box center [181, 107] width 11 height 11
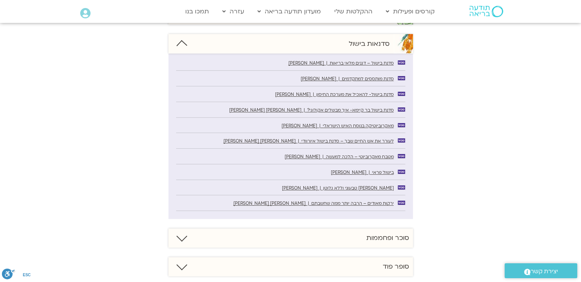
scroll to position [253, 0]
click at [176, 37] on div "סדנאות בישול" at bounding box center [290, 42] width 244 height 19
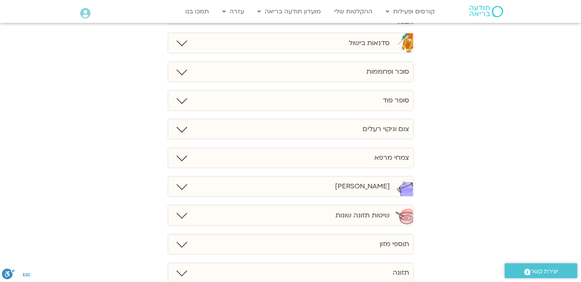
click at [186, 66] on div "סוכר ופחממות" at bounding box center [290, 71] width 244 height 19
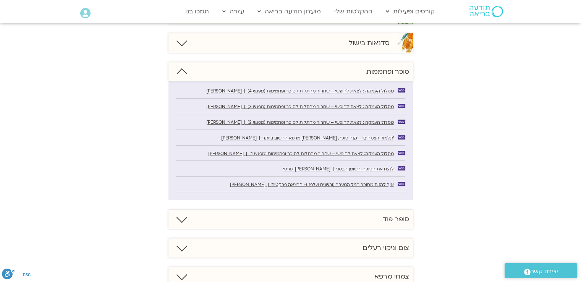
click at [186, 66] on div "סוכר ופחממות" at bounding box center [290, 71] width 244 height 19
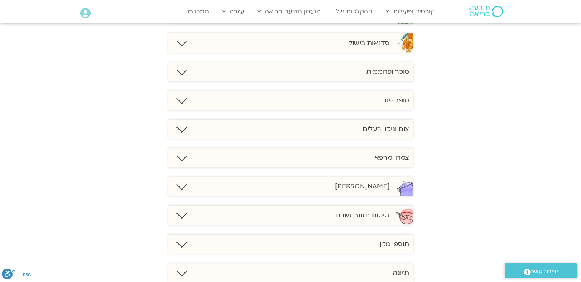
click at [185, 95] on div "סופר פוד" at bounding box center [290, 100] width 244 height 19
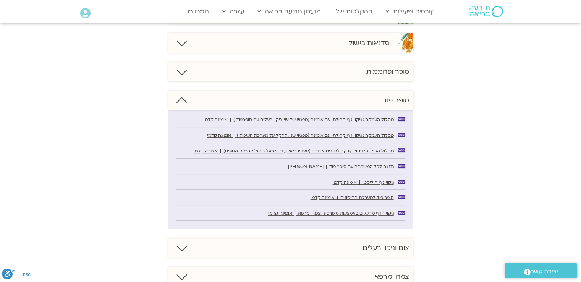
click at [185, 95] on div "סופר פוד" at bounding box center [290, 100] width 244 height 19
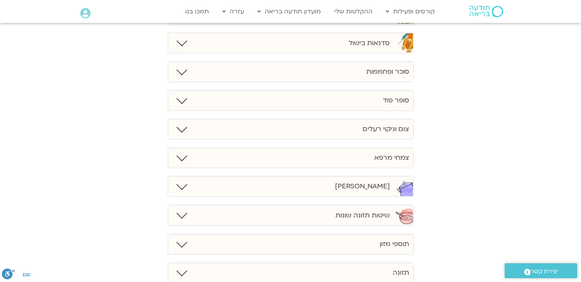
click at [102, 181] on div "ספריית בריאות ותזונה הכרות עם עולם התזונה צמחי מרפא ליום יום | זיו טורבוביץ' תז…" at bounding box center [290, 220] width 400 height 586
click at [177, 126] on link at bounding box center [181, 127] width 11 height 11
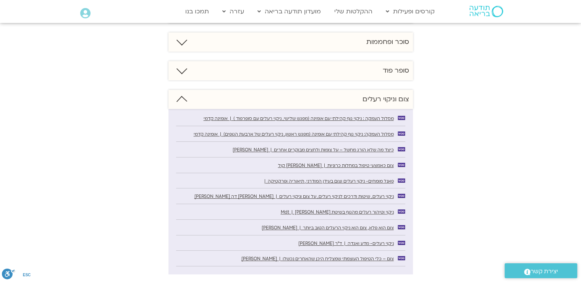
scroll to position [292, 0]
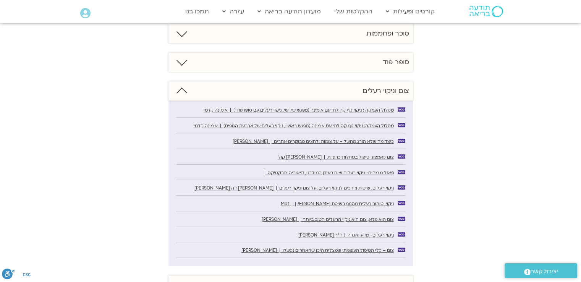
click at [203, 89] on div "צום וניקוי רעלים" at bounding box center [290, 90] width 244 height 19
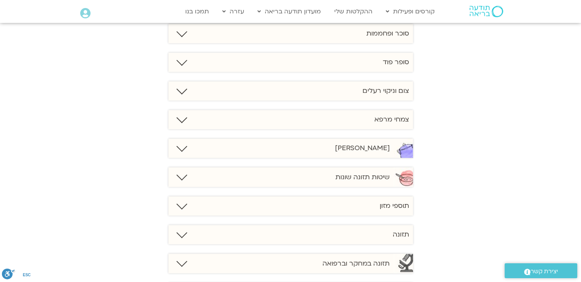
click at [189, 124] on div "צמחי מרפא" at bounding box center [290, 119] width 244 height 19
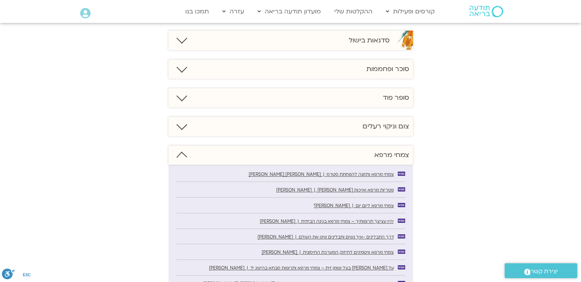
scroll to position [330, 0]
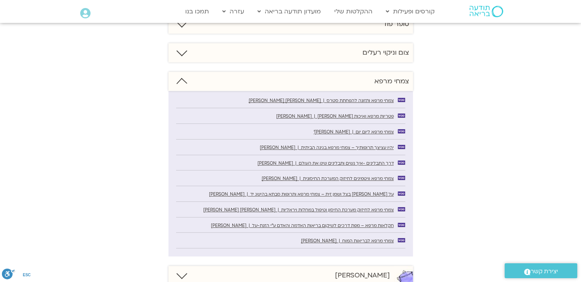
click at [184, 77] on div "צמחי מרפא" at bounding box center [290, 81] width 244 height 19
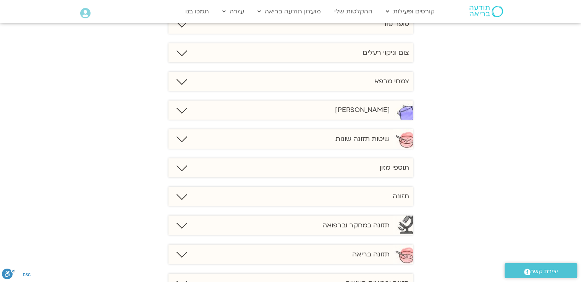
click at [185, 107] on link at bounding box center [181, 108] width 11 height 11
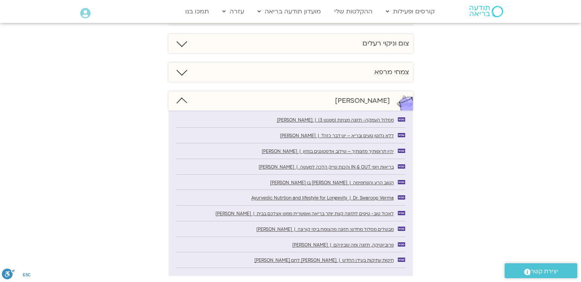
scroll to position [339, 0]
click at [198, 104] on div "קולינריה בריאה" at bounding box center [290, 100] width 244 height 19
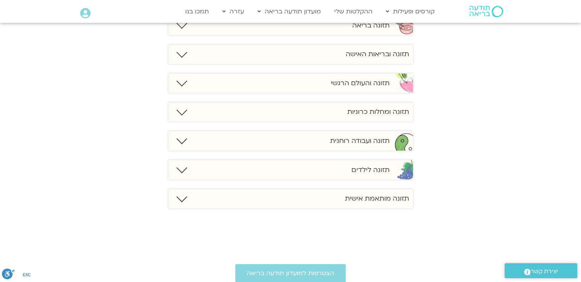
scroll to position [559, 0]
click at [173, 56] on div "תזונה ובריאות האישה" at bounding box center [290, 53] width 244 height 19
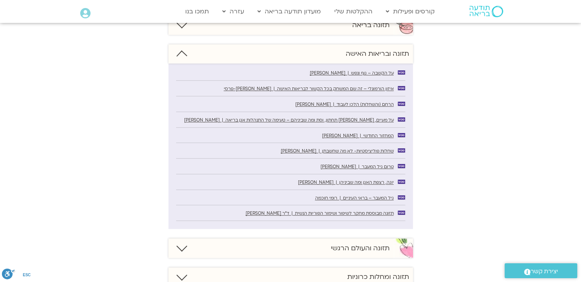
click at [173, 56] on div "תזונה ובריאות האישה" at bounding box center [290, 53] width 244 height 19
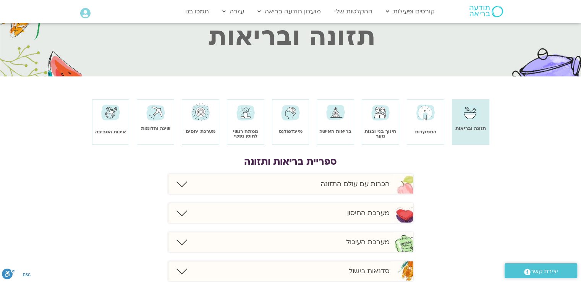
scroll to position [24, 0]
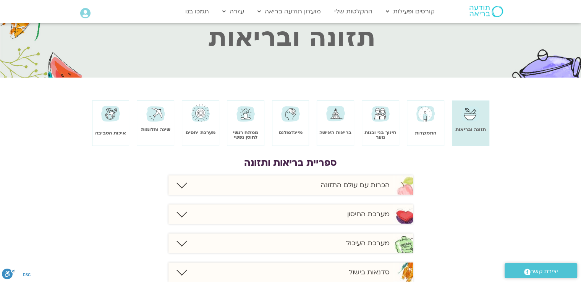
click at [429, 108] on img at bounding box center [425, 114] width 22 height 22
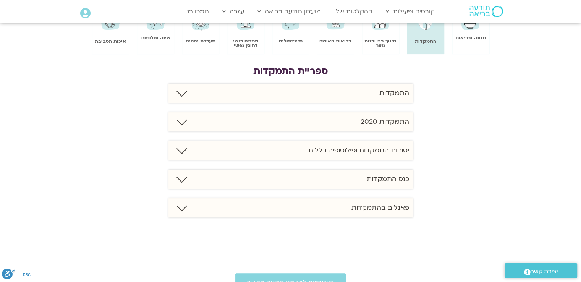
scroll to position [106, 0]
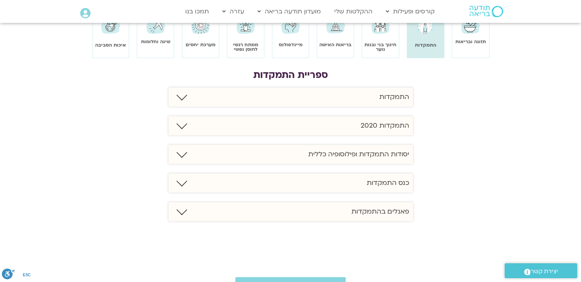
click at [182, 103] on div "התמקדות" at bounding box center [290, 96] width 244 height 19
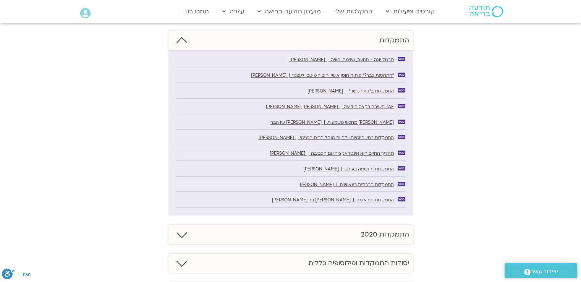
scroll to position [169, 0]
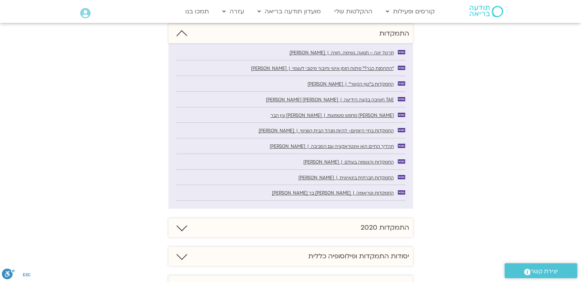
click at [192, 35] on div "התמקדות" at bounding box center [290, 33] width 244 height 19
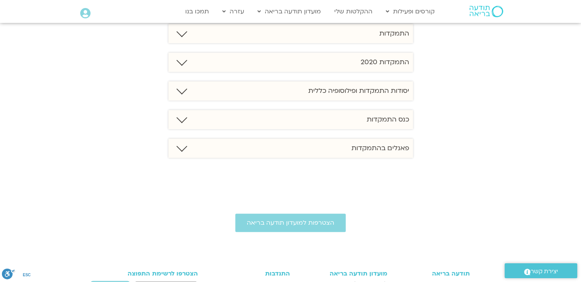
click at [187, 65] on div "התמקדות 2020" at bounding box center [290, 62] width 244 height 19
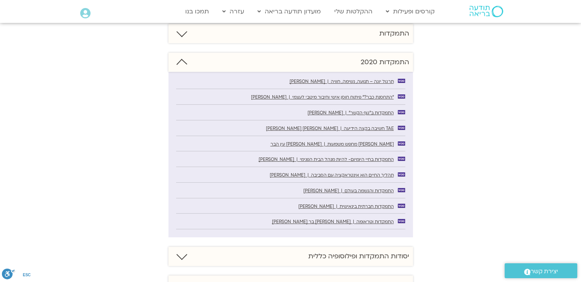
click at [187, 65] on div "התמקדות 2020" at bounding box center [290, 62] width 244 height 19
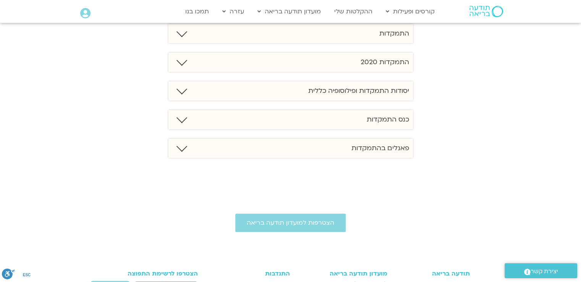
click at [183, 90] on link at bounding box center [181, 89] width 11 height 11
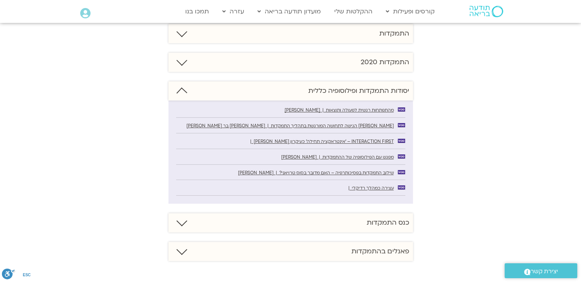
click at [183, 90] on link at bounding box center [181, 92] width 11 height 11
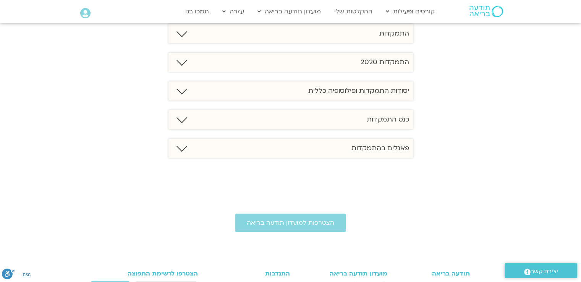
click at [186, 123] on div "כנס התמקדות" at bounding box center [290, 119] width 244 height 19
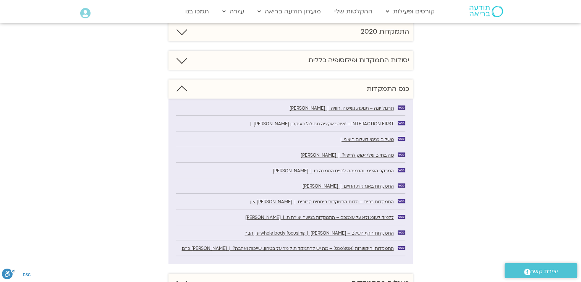
scroll to position [197, 0]
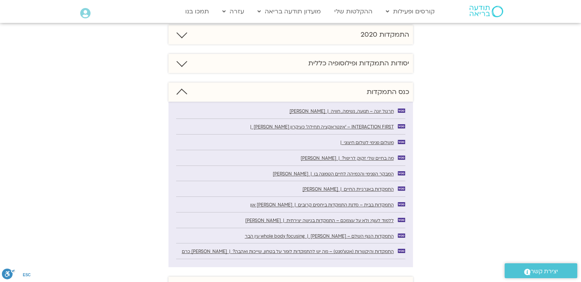
click at [186, 97] on div "כנס התמקדות" at bounding box center [290, 91] width 244 height 19
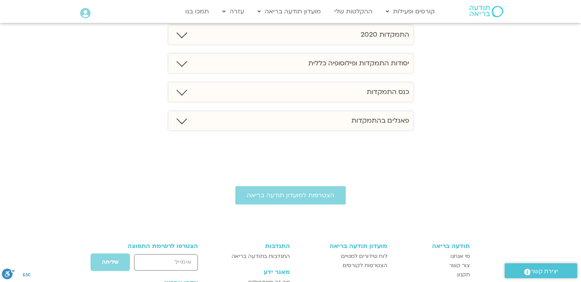
click at [180, 123] on link at bounding box center [181, 118] width 11 height 11
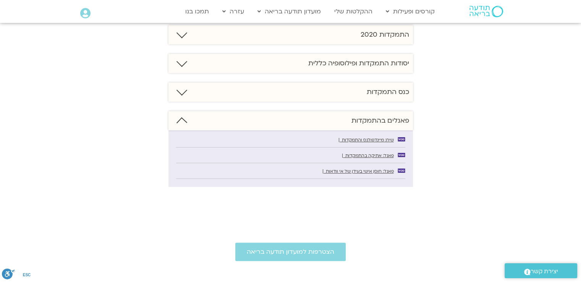
click at [180, 123] on link at bounding box center [181, 122] width 11 height 11
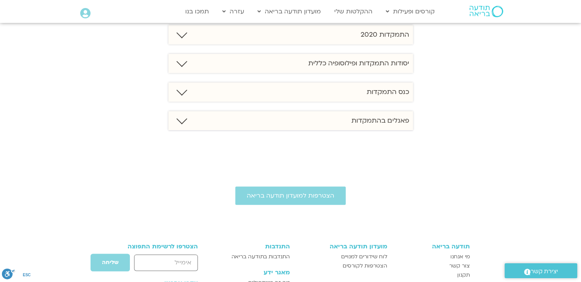
click at [180, 123] on link at bounding box center [181, 118] width 11 height 11
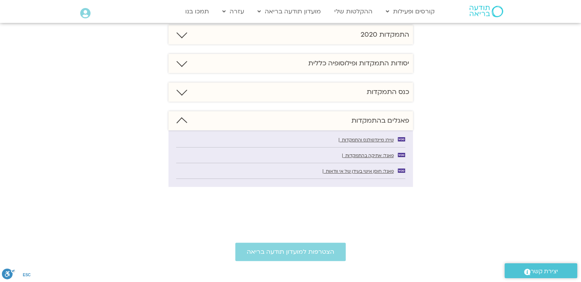
click at [180, 123] on link at bounding box center [181, 122] width 11 height 11
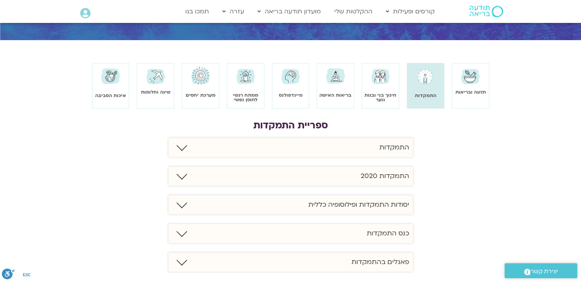
scroll to position [54, 0]
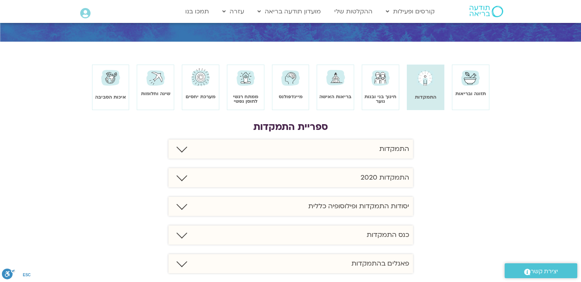
click at [383, 81] on img at bounding box center [380, 77] width 22 height 21
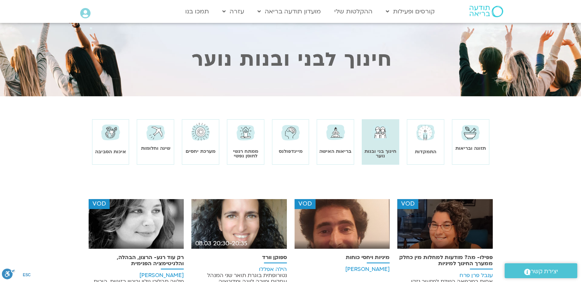
click at [192, 141] on img at bounding box center [201, 131] width 22 height 21
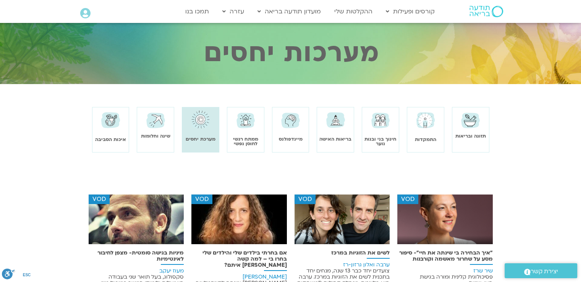
click at [389, 126] on img at bounding box center [380, 119] width 22 height 21
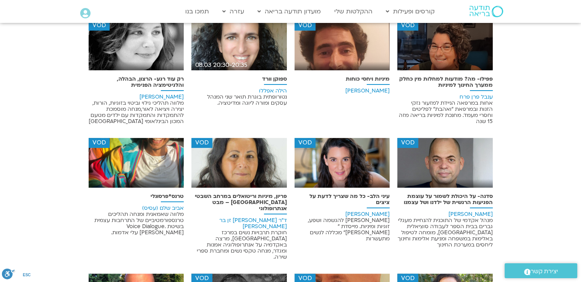
scroll to position [181, 0]
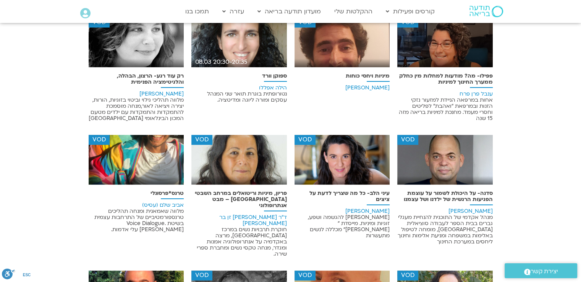
drag, startPoint x: 0, startPoint y: 0, endPoint x: 382, endPoint y: 102, distance: 394.9
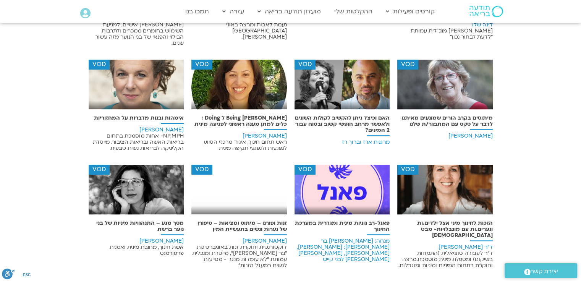
scroll to position [516, 0]
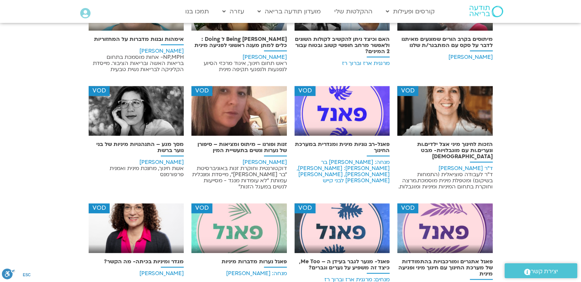
click at [382, 92] on img at bounding box center [341, 113] width 95 height 55
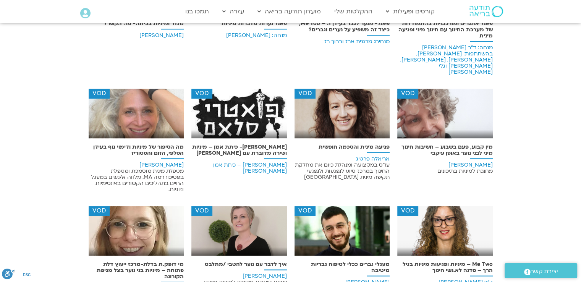
scroll to position [832, 0]
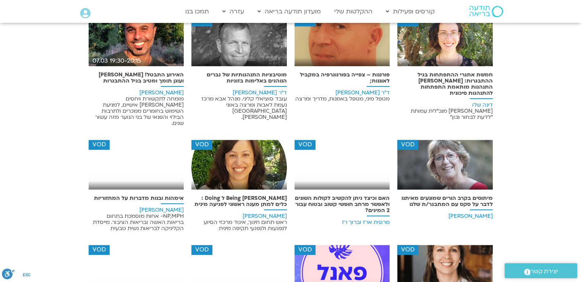
scroll to position [436, 0]
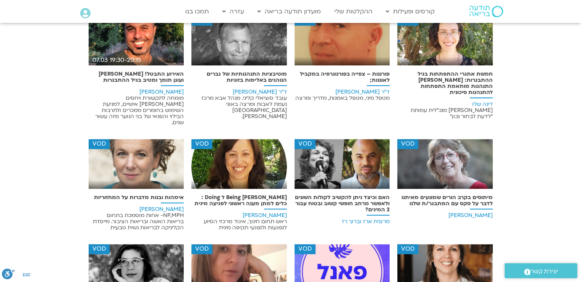
click at [456, 176] on div "VOD מיתוסים בקרב הורים שמונעים מאיתנו לדבר על סקס עם המתבגר/ת שלנו [PERSON_NAME]" at bounding box center [444, 179] width 95 height 81
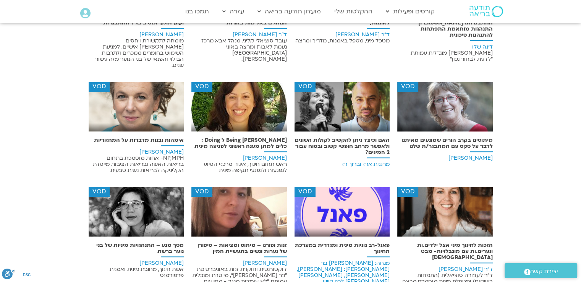
scroll to position [495, 0]
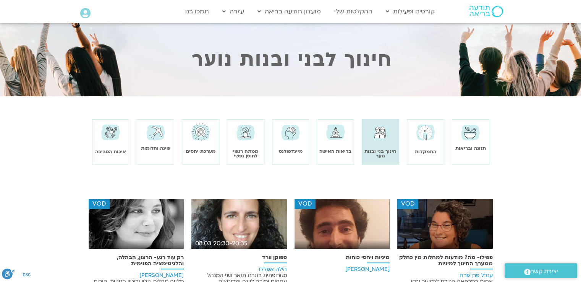
click at [333, 129] on img at bounding box center [335, 131] width 22 height 21
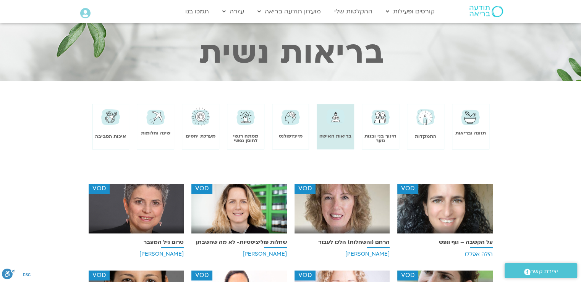
click at [467, 122] on img at bounding box center [470, 116] width 22 height 21
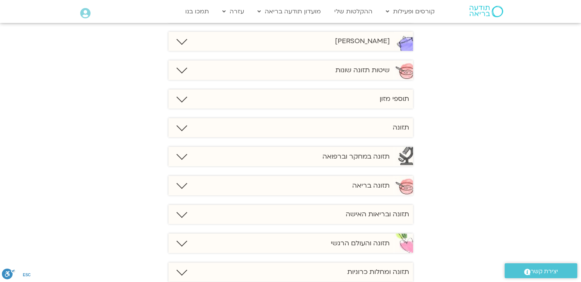
scroll to position [400, 0]
click at [181, 214] on link at bounding box center [181, 210] width 11 height 11
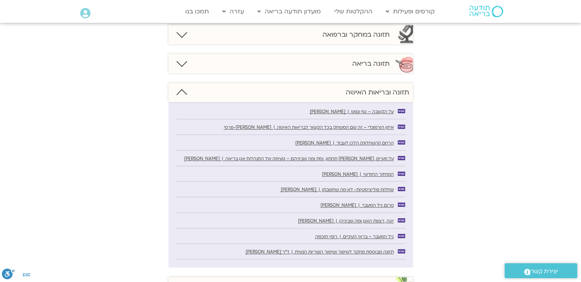
scroll to position [519, 0]
click at [368, 90] on h6 "תזונה ובריאות האישה" at bounding box center [376, 93] width 63 height 9
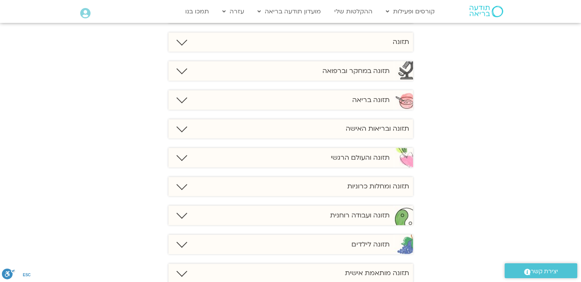
scroll to position [485, 0]
click at [376, 135] on div "תזונה ובריאות האישה" at bounding box center [290, 127] width 244 height 19
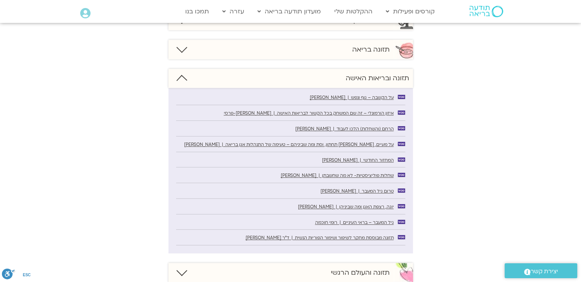
scroll to position [536, 0]
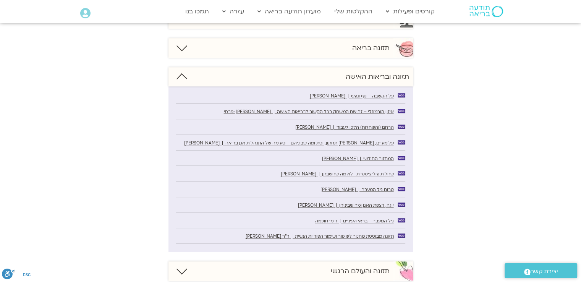
click at [359, 76] on h6 "תזונה ובריאות האישה" at bounding box center [376, 76] width 63 height 9
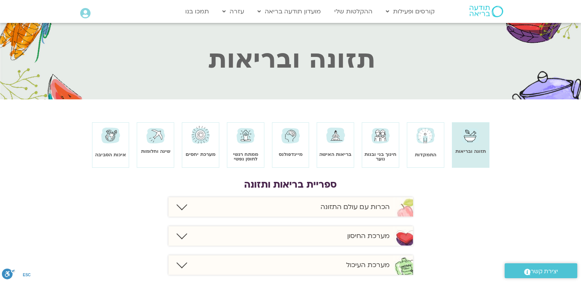
scroll to position [0, 0]
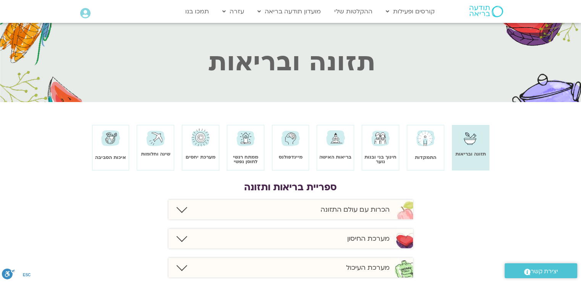
click at [253, 138] on img at bounding box center [246, 137] width 22 height 21
click at [242, 147] on img at bounding box center [246, 137] width 22 height 21
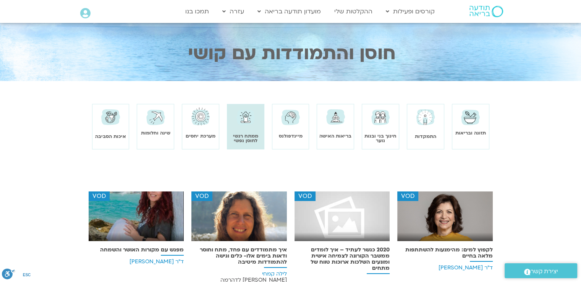
click at [208, 116] on img at bounding box center [201, 116] width 22 height 21
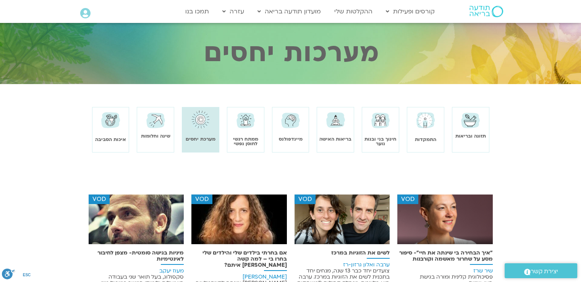
click at [156, 134] on link "שינה וחלומות" at bounding box center [155, 136] width 29 height 6
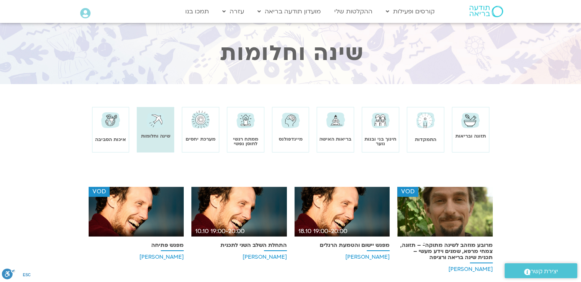
click at [104, 128] on img at bounding box center [111, 120] width 22 height 22
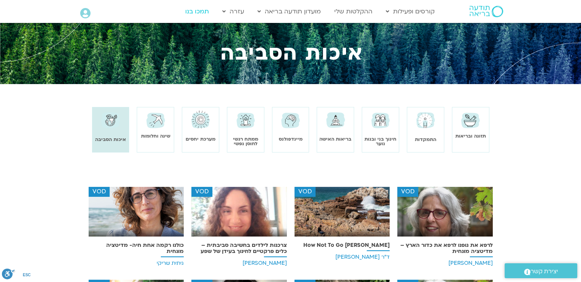
click at [195, 7] on link "תמכו בנו" at bounding box center [196, 11] width 31 height 15
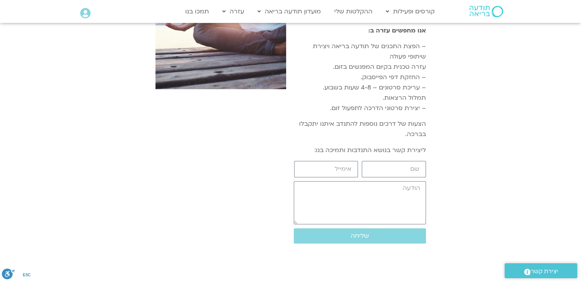
scroll to position [884, 0]
